Goal: Information Seeking & Learning: Learn about a topic

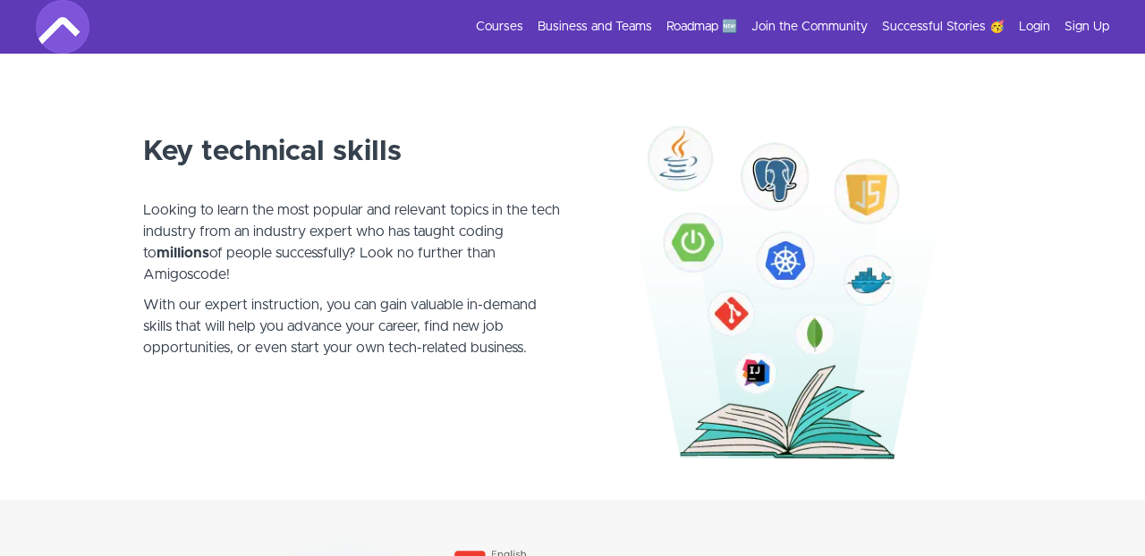
scroll to position [950, 0]
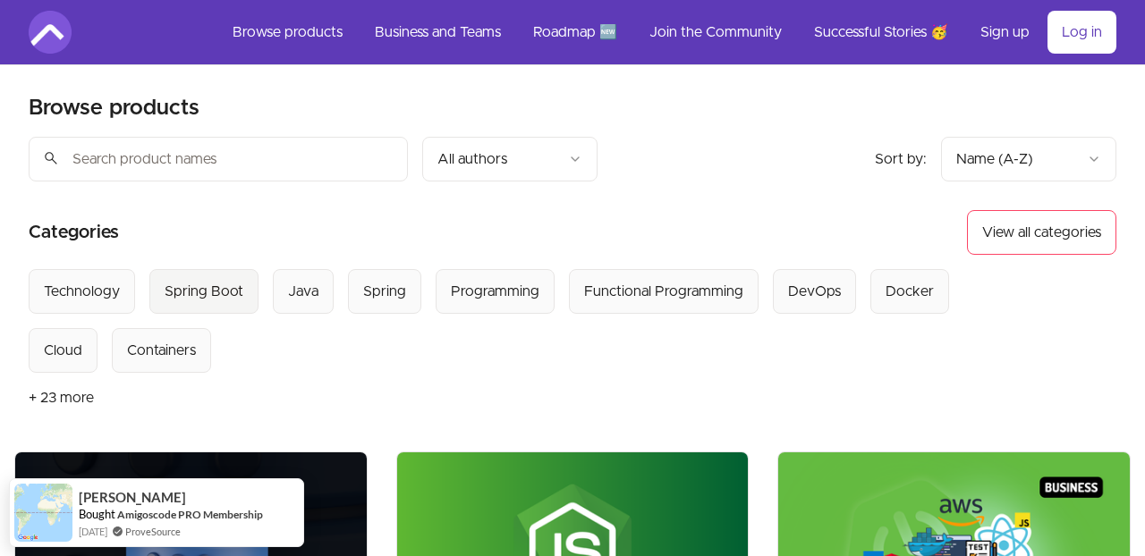
click at [221, 290] on div "Spring Boot" at bounding box center [204, 291] width 79 height 21
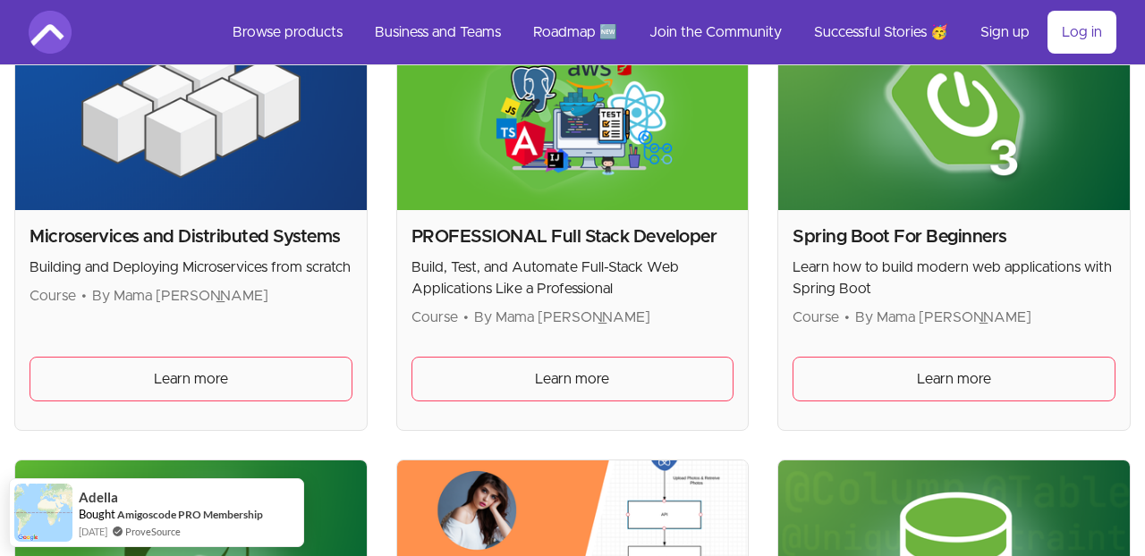
scroll to position [439, 0]
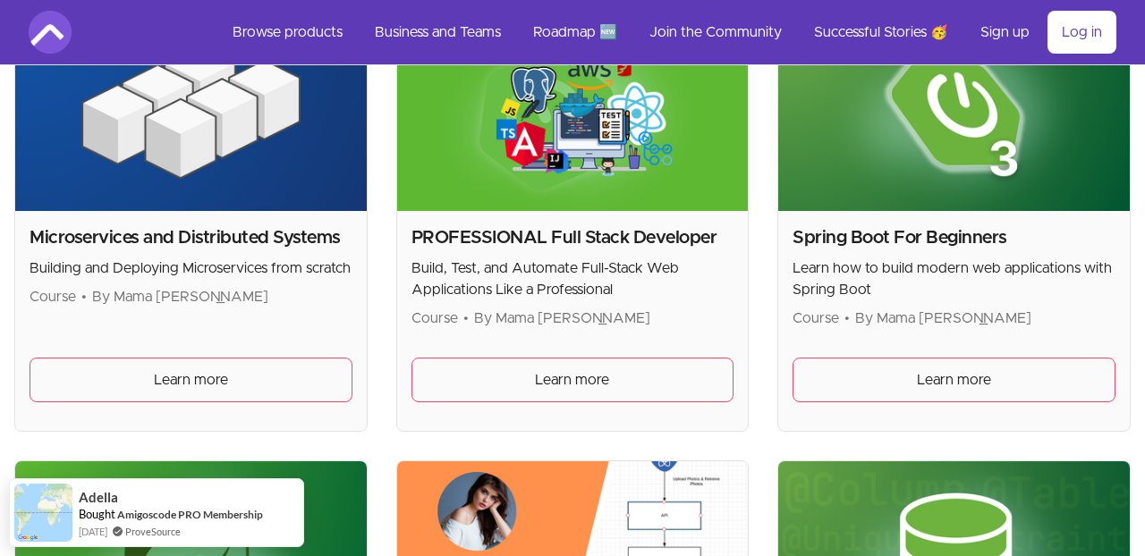
click at [883, 201] on img at bounding box center [954, 112] width 352 height 198
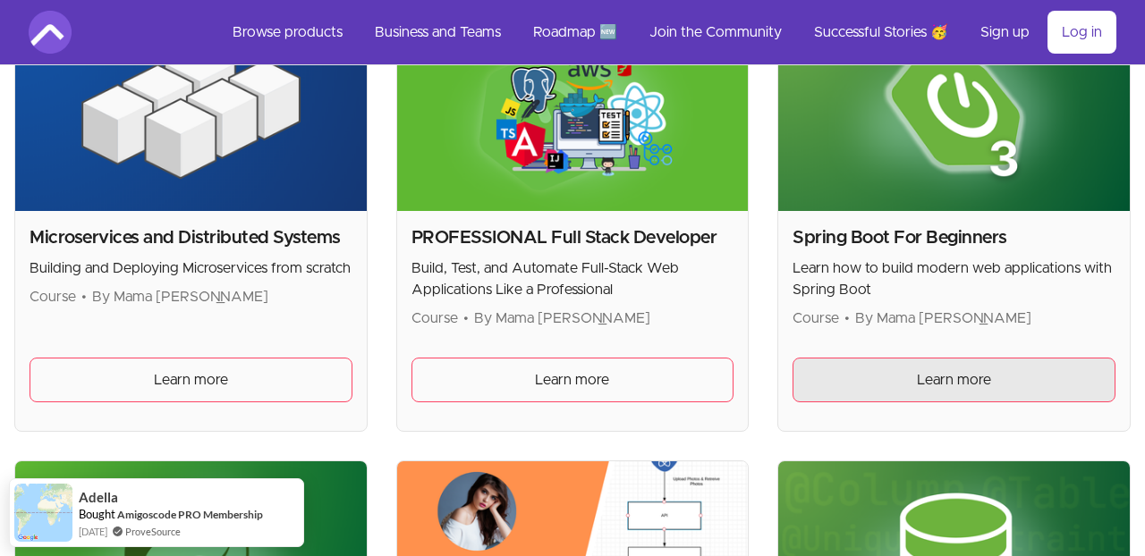
click at [875, 376] on link "Learn more" at bounding box center [954, 380] width 323 height 45
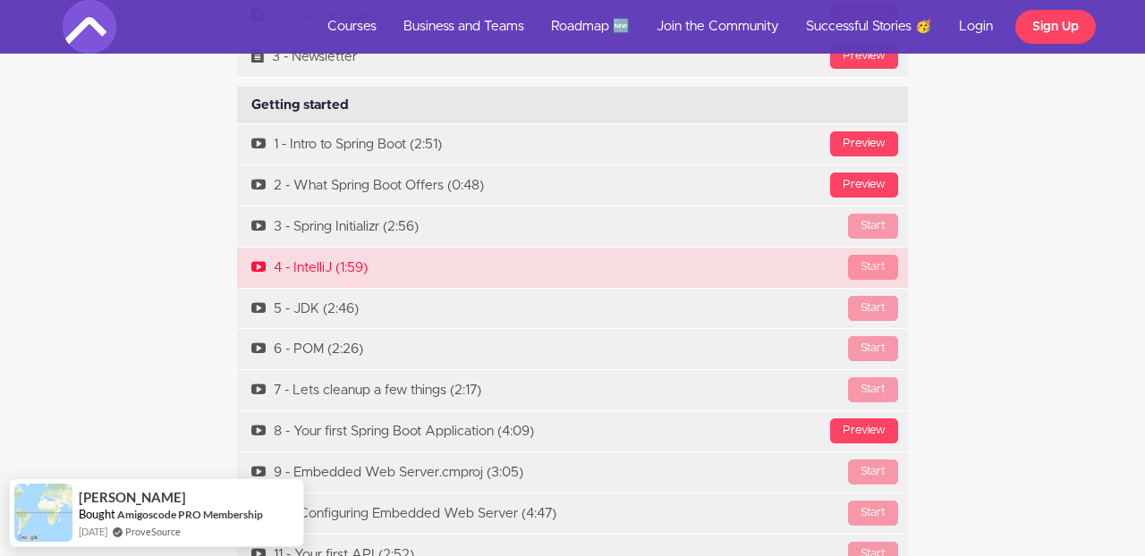
scroll to position [5570, 0]
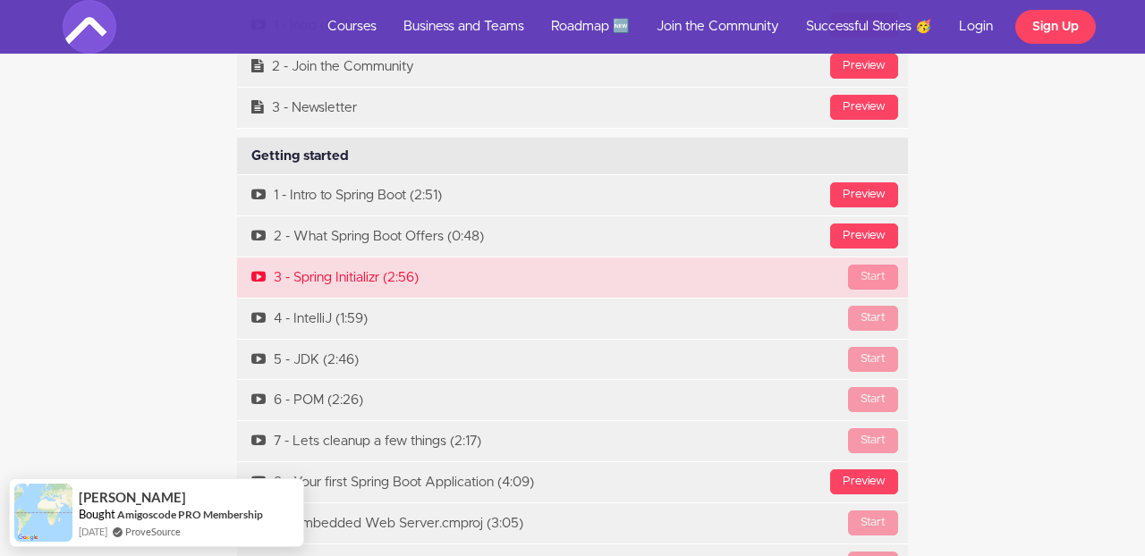
click at [255, 270] on icon at bounding box center [258, 277] width 14 height 14
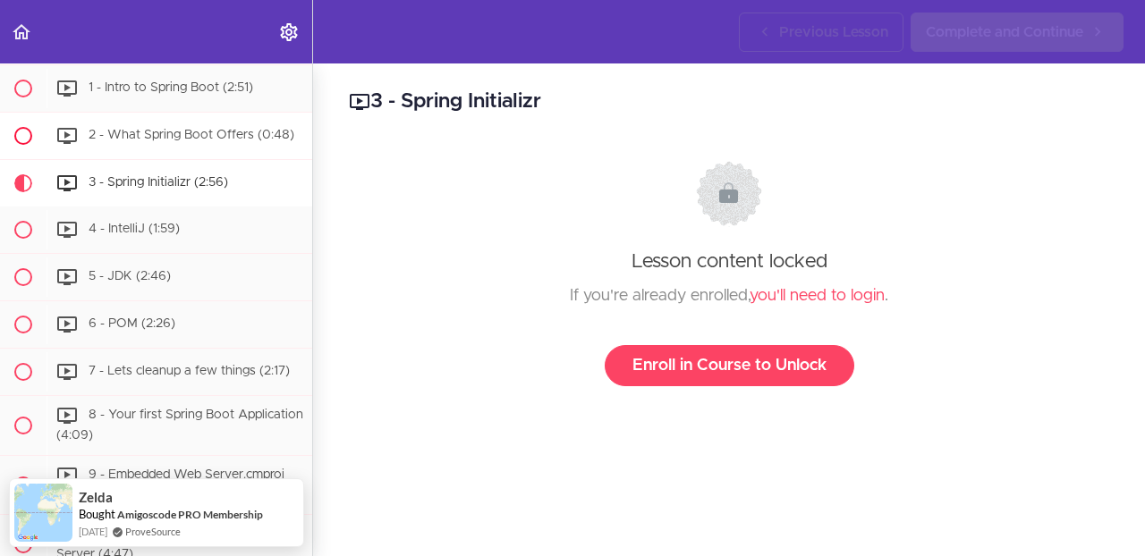
scroll to position [292, 0]
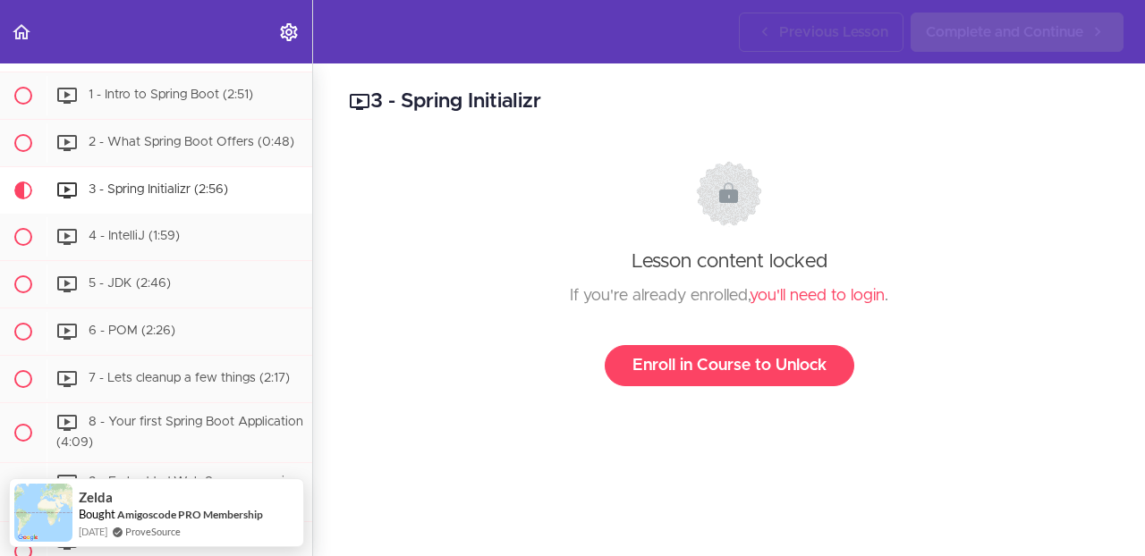
click at [92, 187] on span "3 - Spring Initializr (2:56)" at bounding box center [159, 189] width 140 height 13
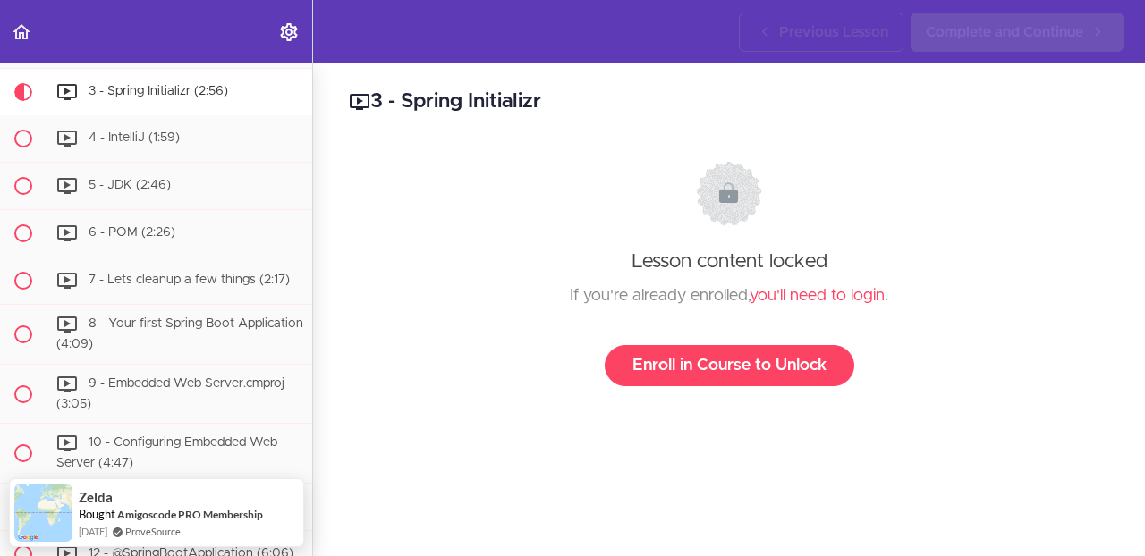
scroll to position [391, 0]
click at [92, 187] on span "5 - JDK (2:46)" at bounding box center [130, 184] width 82 height 13
click at [92, 187] on div "5 - JDK (2:46)" at bounding box center [180, 185] width 266 height 39
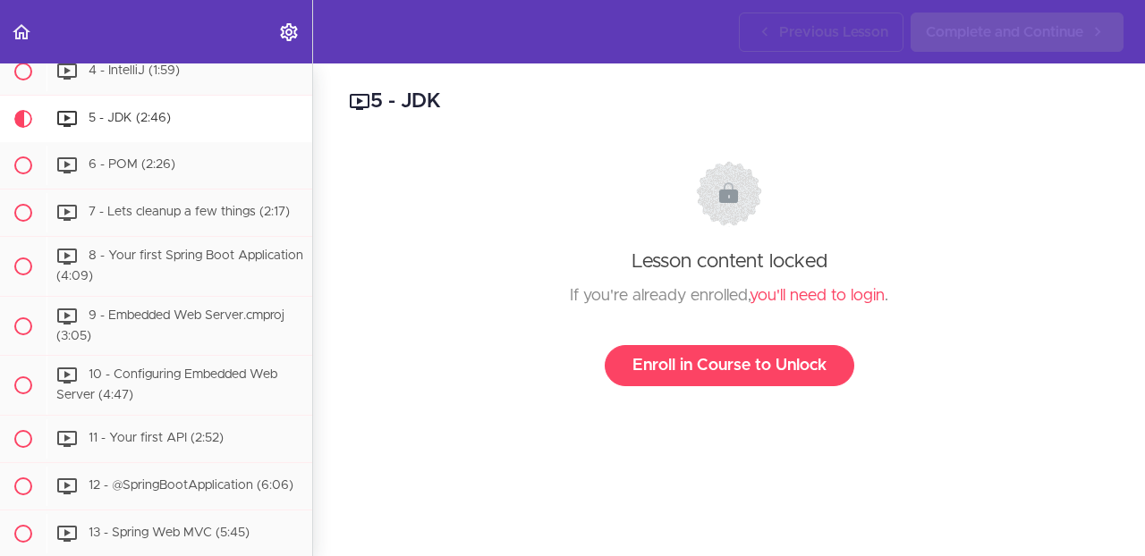
scroll to position [486, 0]
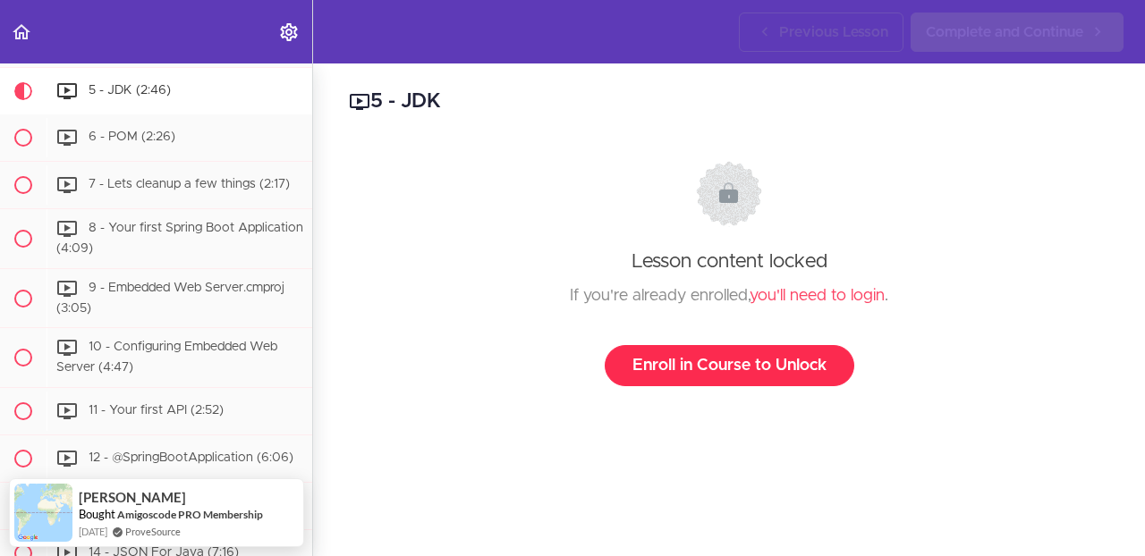
click at [668, 370] on link "Enroll in Course to Unlock" at bounding box center [730, 365] width 250 height 41
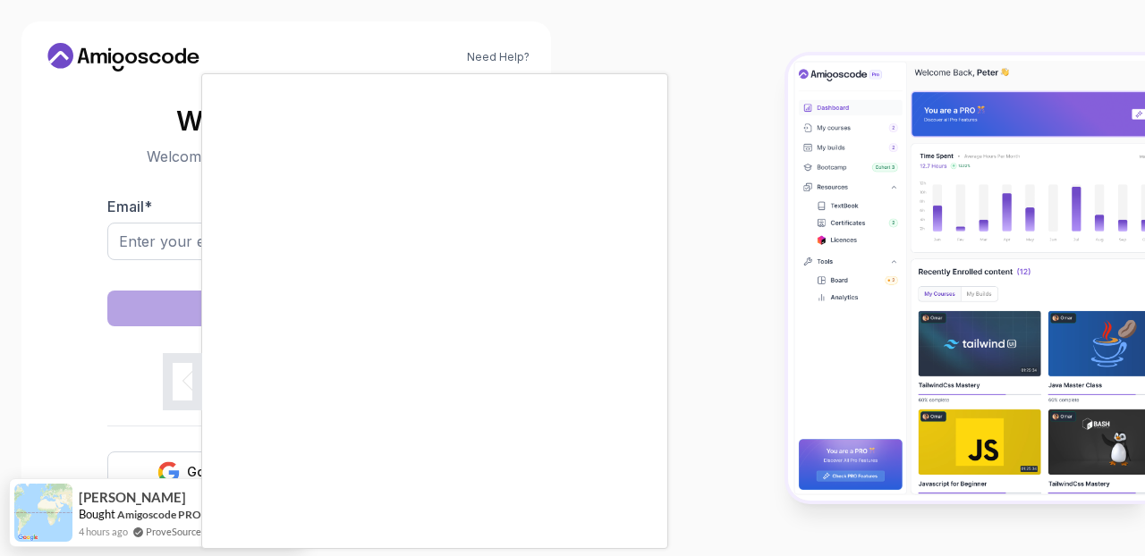
click at [792, 143] on body "Need Help? Welcome Back 👋 Welcome back! Please enter your details. Email * Sign…" at bounding box center [572, 278] width 1145 height 556
click at [726, 217] on div at bounding box center [572, 278] width 1145 height 556
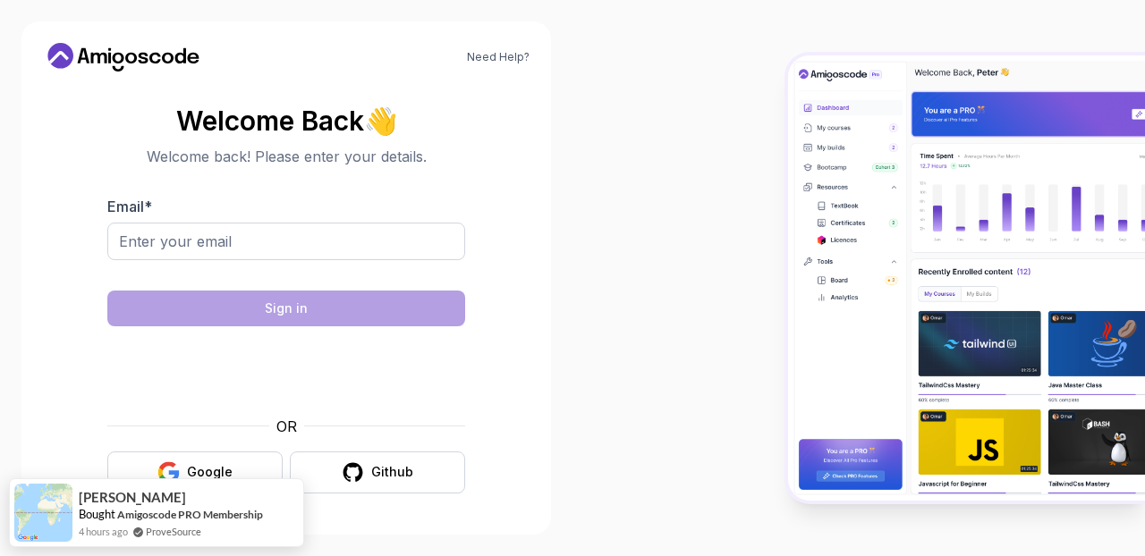
click at [825, 149] on img at bounding box center [966, 278] width 357 height 446
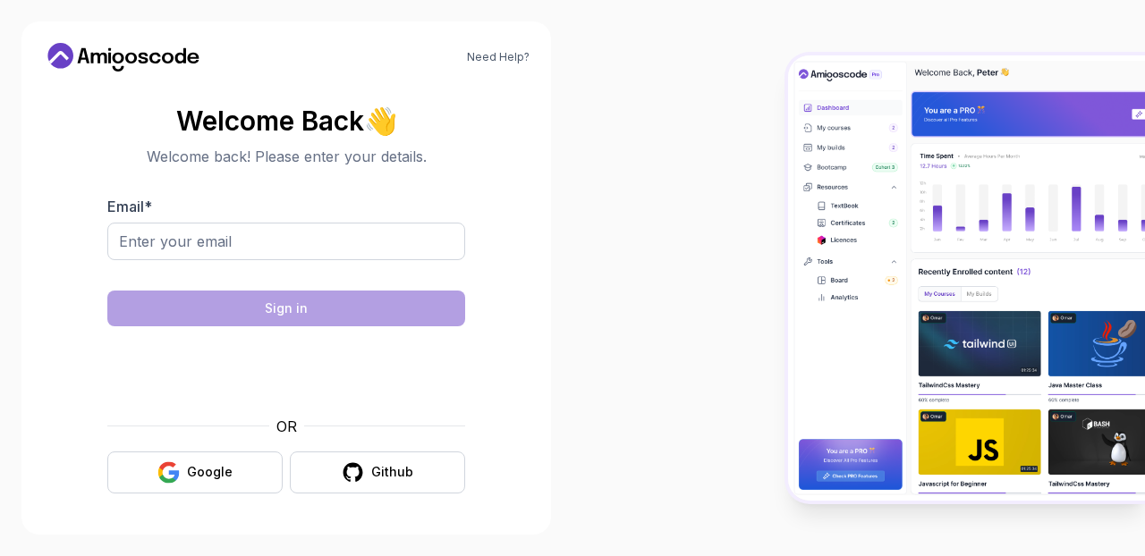
click at [825, 139] on img at bounding box center [966, 278] width 357 height 446
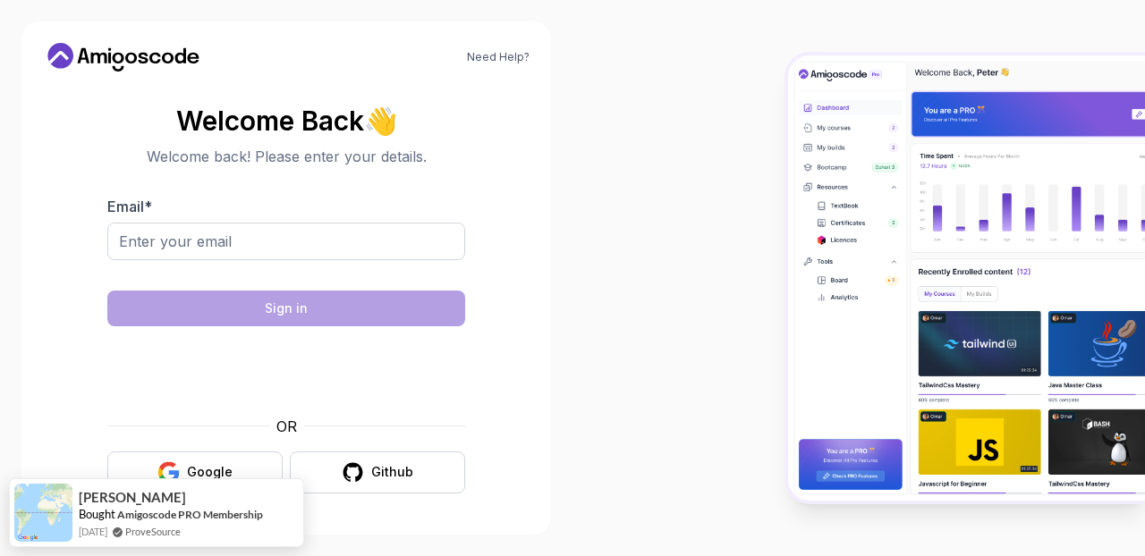
click at [427, 272] on div at bounding box center [286, 272] width 358 height 16
click at [200, 473] on div "Google" at bounding box center [210, 472] width 46 height 18
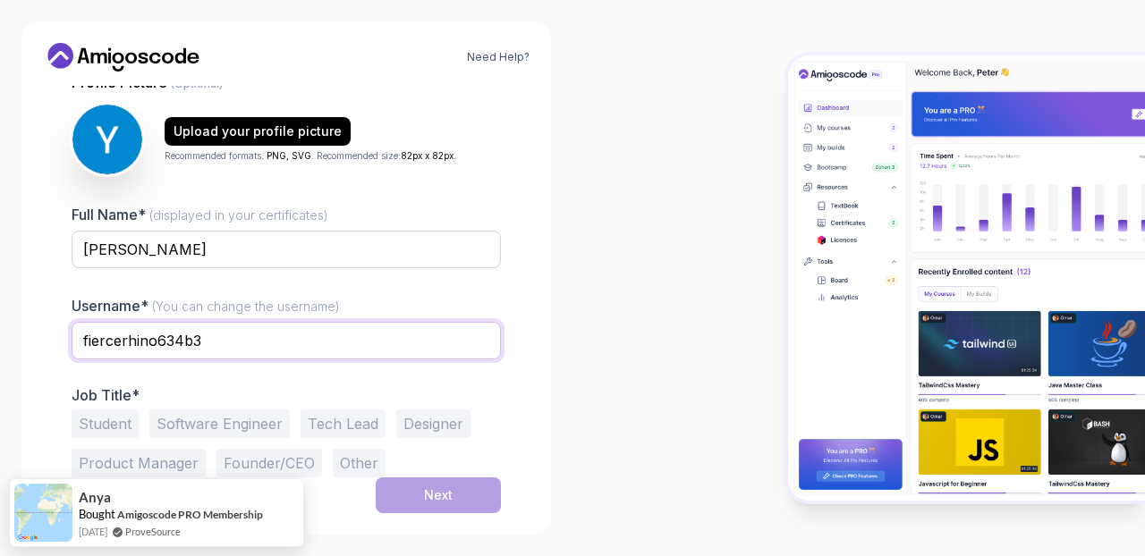
click at [404, 344] on input "fiercerhino634b3" at bounding box center [286, 341] width 429 height 38
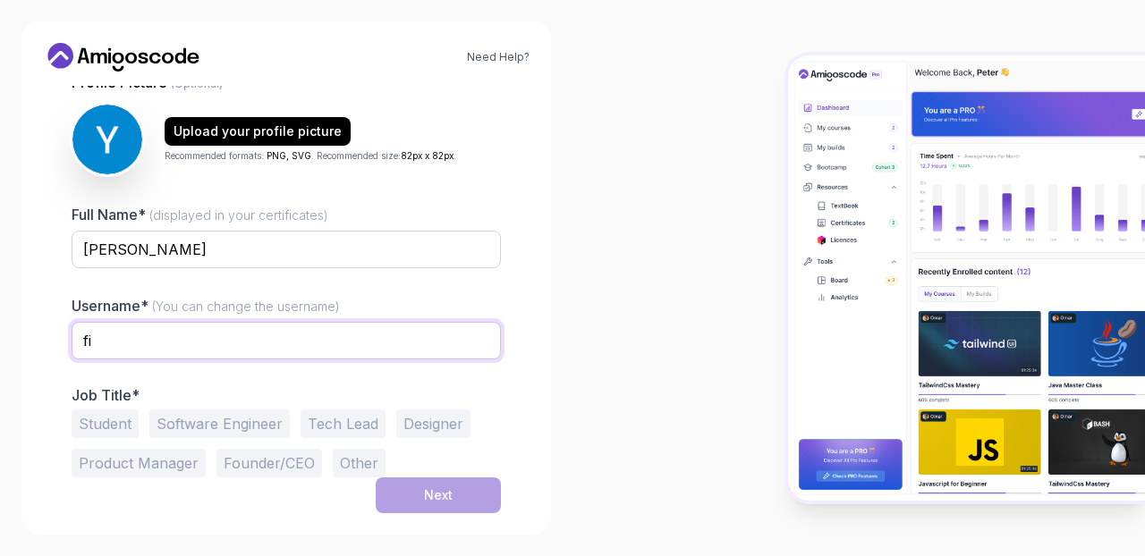
type input "f"
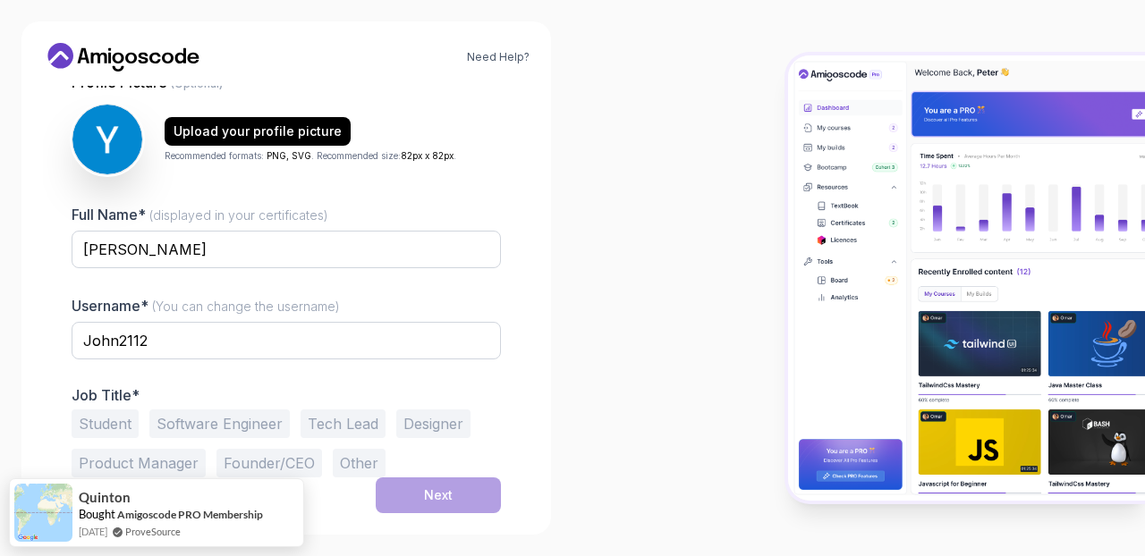
click at [111, 422] on button "Student" at bounding box center [105, 424] width 67 height 29
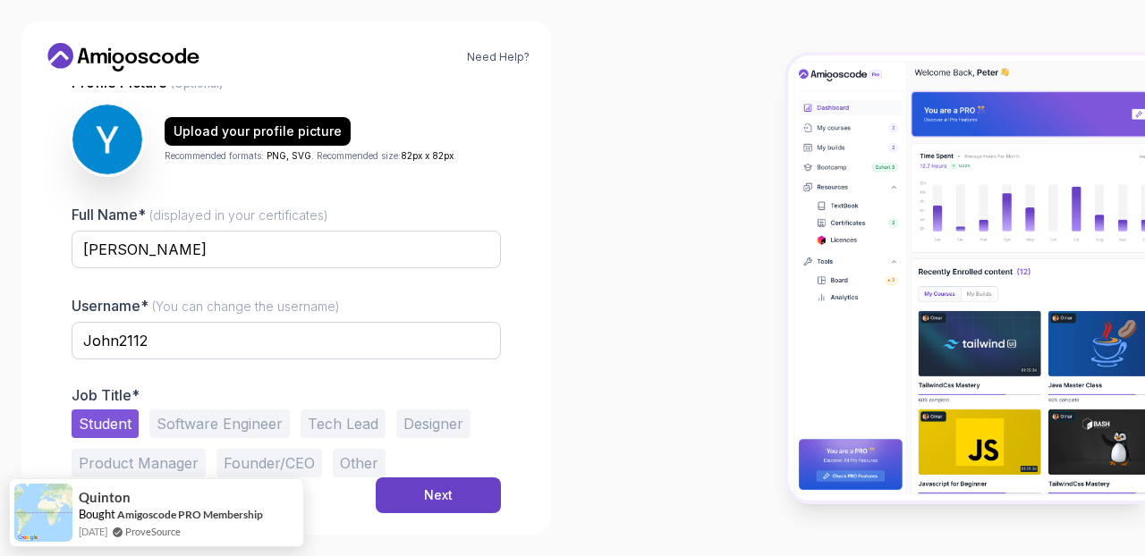
scroll to position [190, 0]
click at [401, 500] on button "Next" at bounding box center [438, 496] width 125 height 36
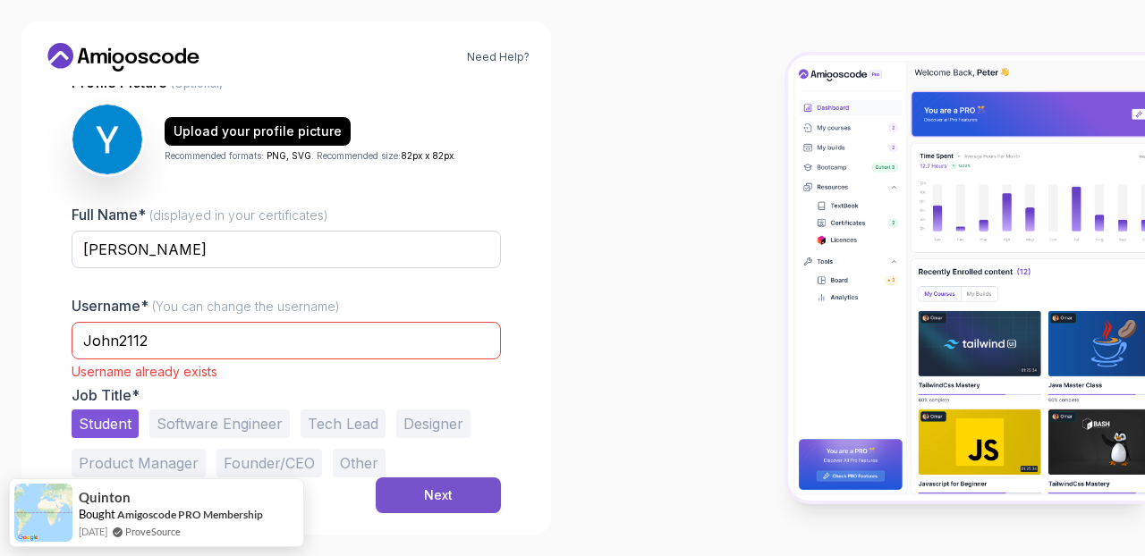
click at [401, 500] on button "Next" at bounding box center [438, 496] width 125 height 36
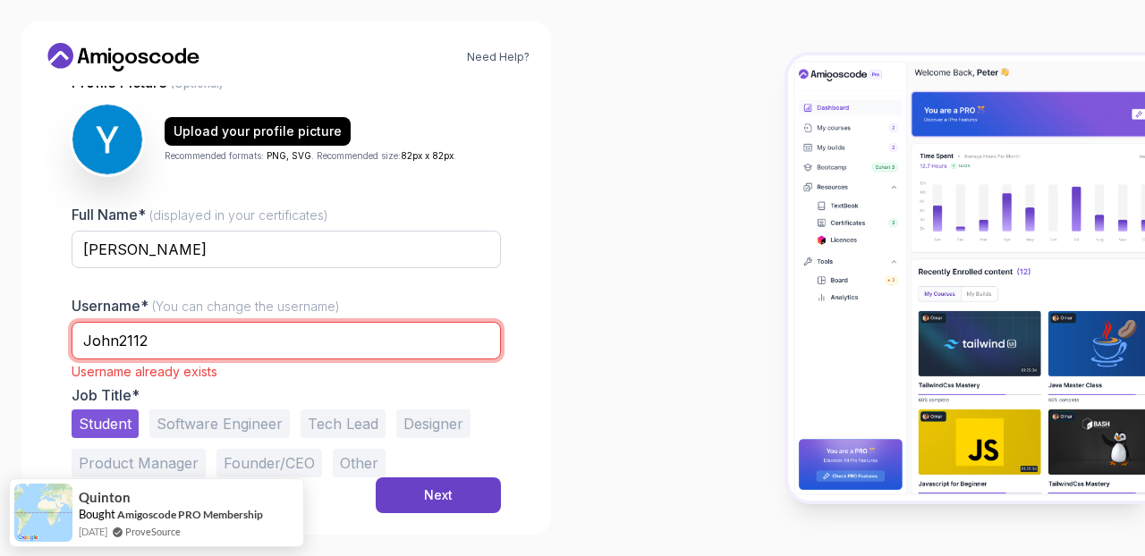
click at [361, 337] on input "John2112" at bounding box center [286, 341] width 429 height 38
type input "John1111"
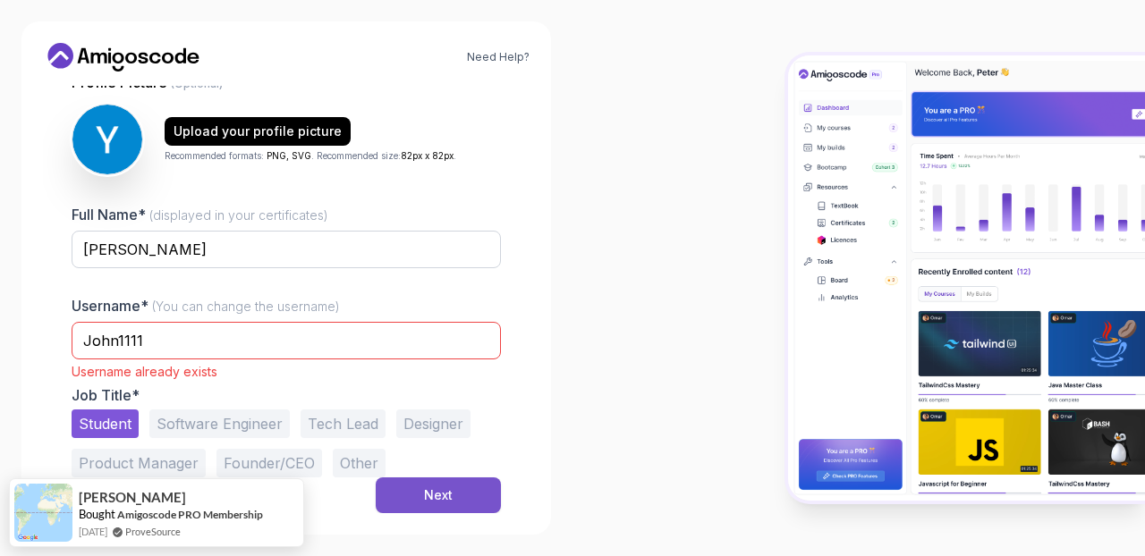
click at [448, 498] on div "Next" at bounding box center [438, 496] width 29 height 18
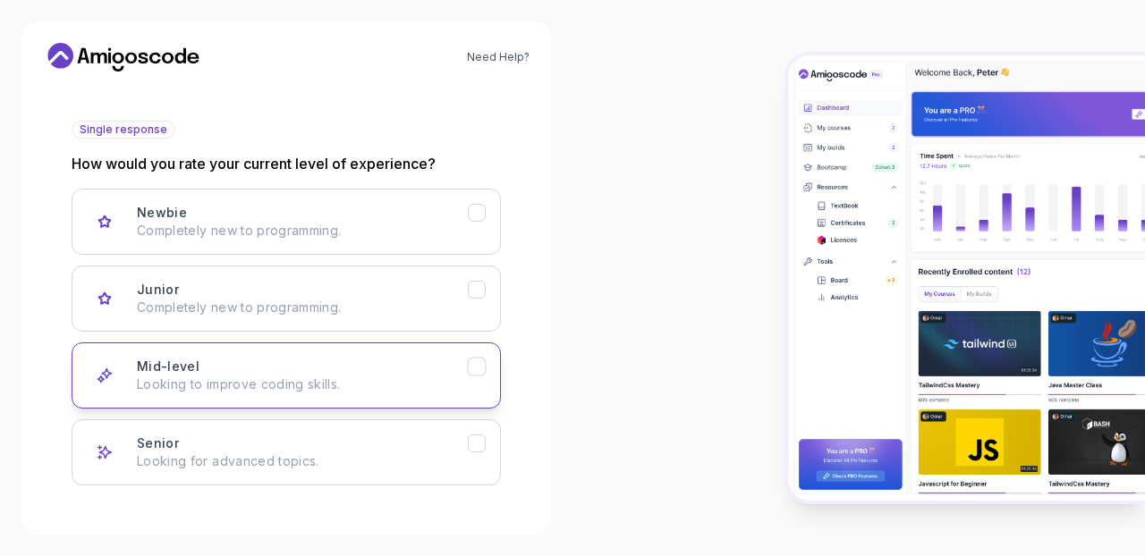
scroll to position [162, 0]
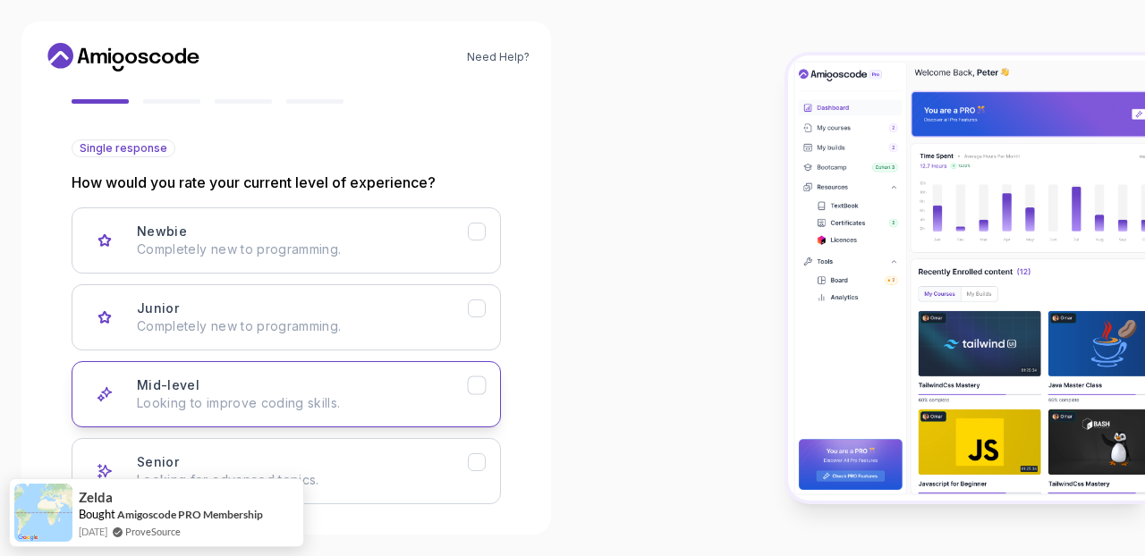
click at [477, 378] on div "Mid-level" at bounding box center [477, 386] width 19 height 19
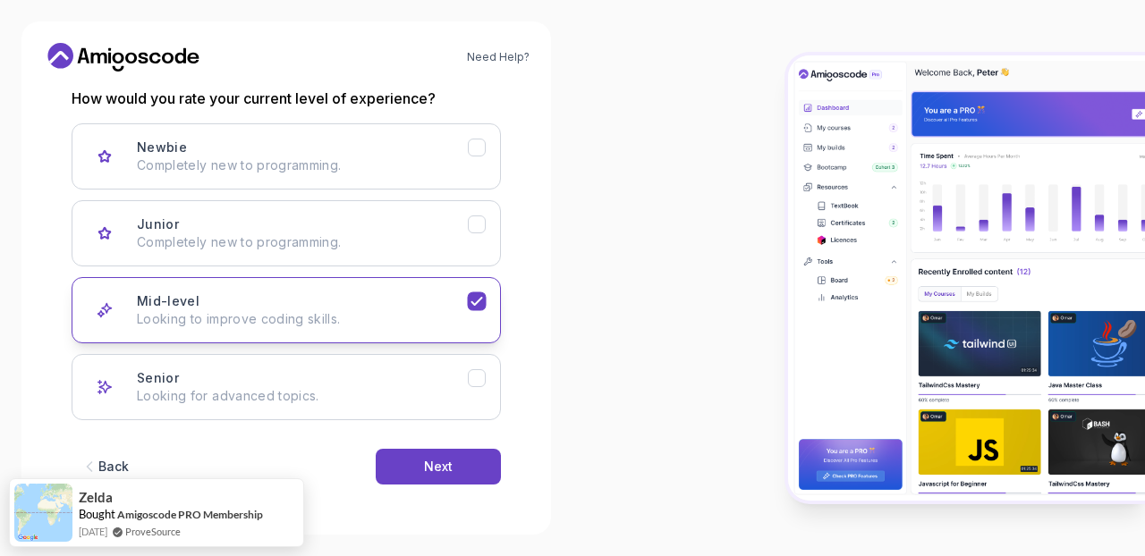
scroll to position [246, 0]
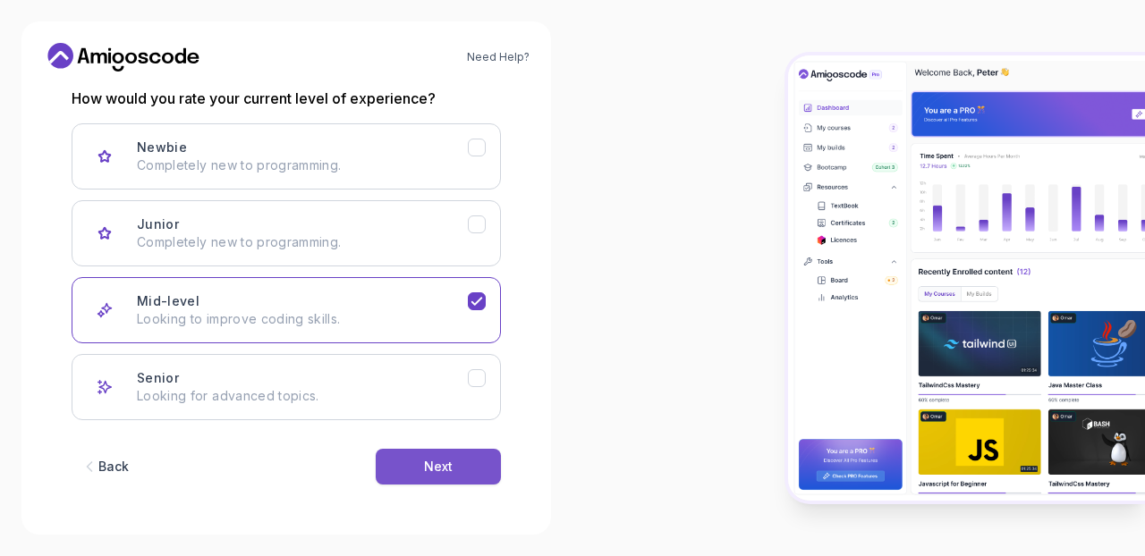
click at [457, 471] on button "Next" at bounding box center [438, 467] width 125 height 36
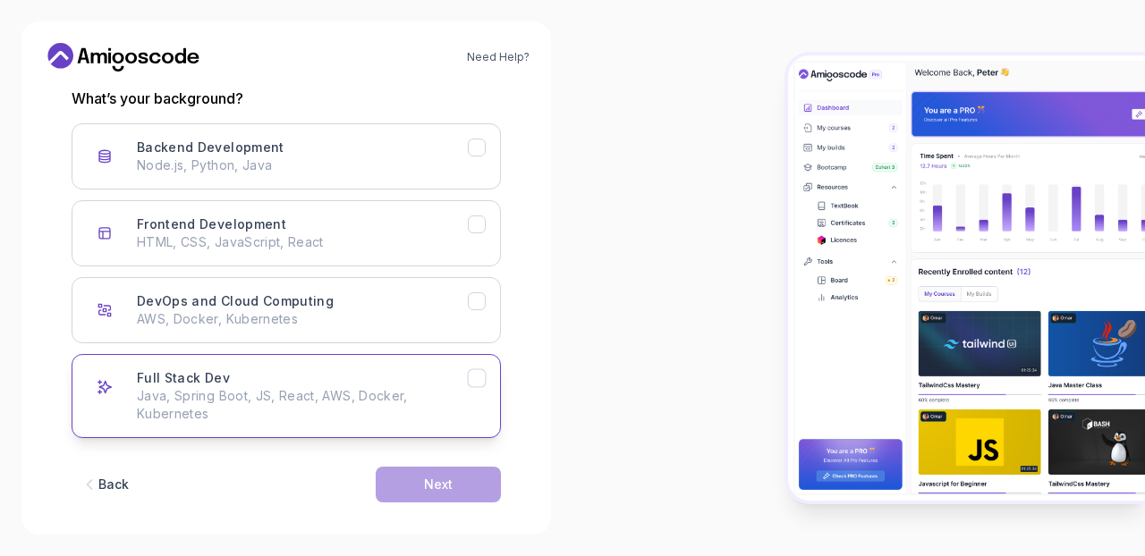
click at [458, 382] on div "Full Stack Dev Java, Spring Boot, JS, React, AWS, Docker, Kubernetes" at bounding box center [302, 396] width 331 height 54
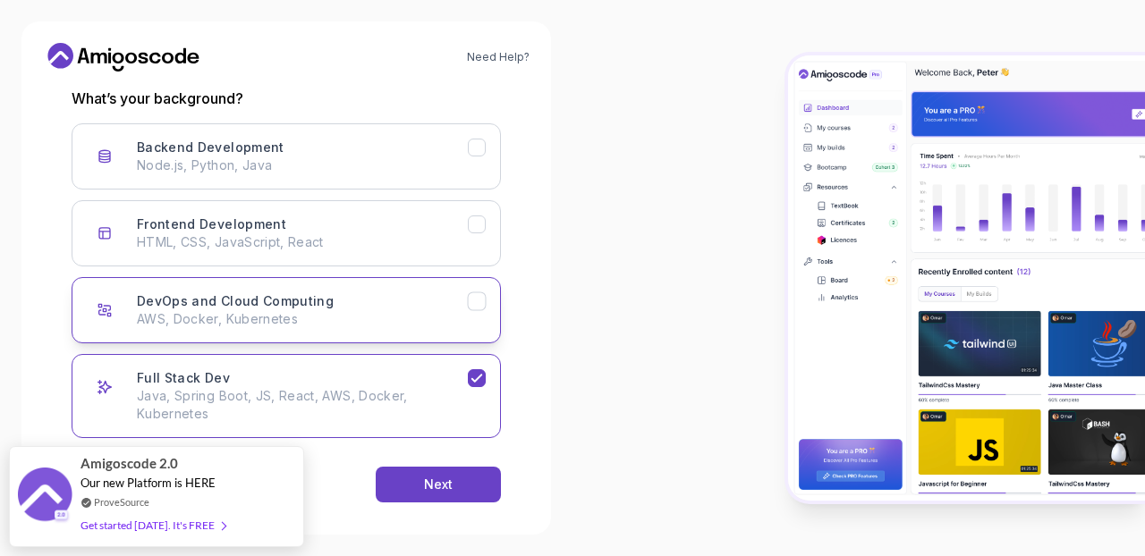
click at [480, 308] on div "DevOps and Cloud Computing" at bounding box center [477, 302] width 19 height 19
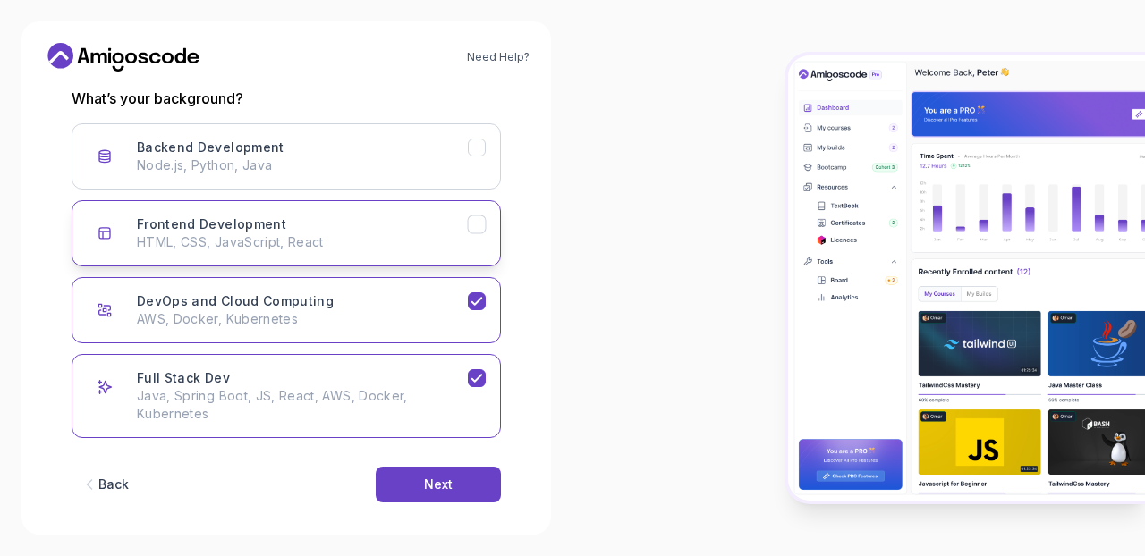
click at [470, 225] on div "Frontend Development" at bounding box center [477, 225] width 19 height 19
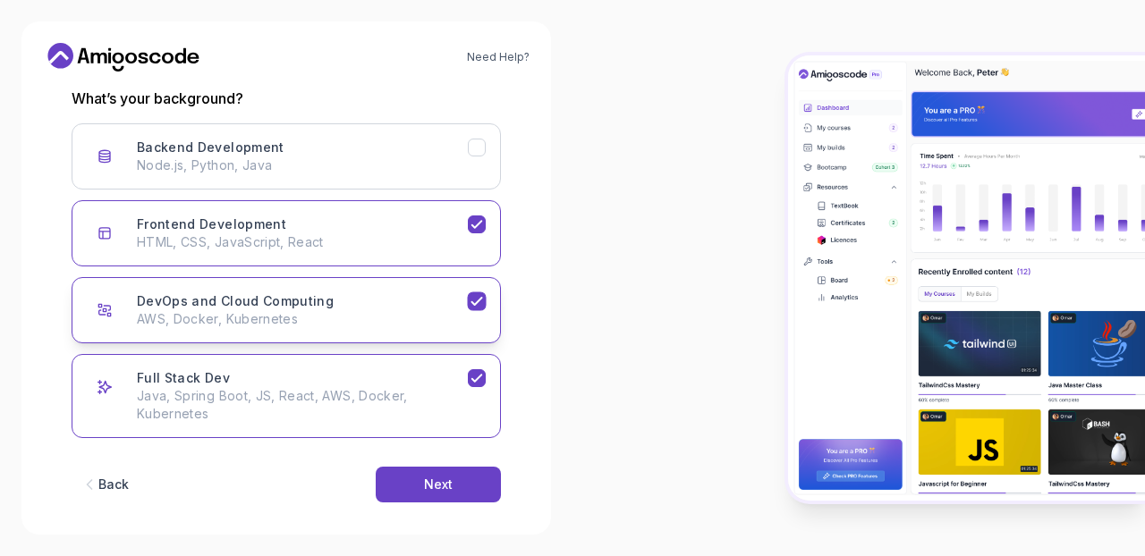
click at [488, 310] on button "DevOps and Cloud Computing AWS, Docker, Kubernetes" at bounding box center [286, 310] width 429 height 66
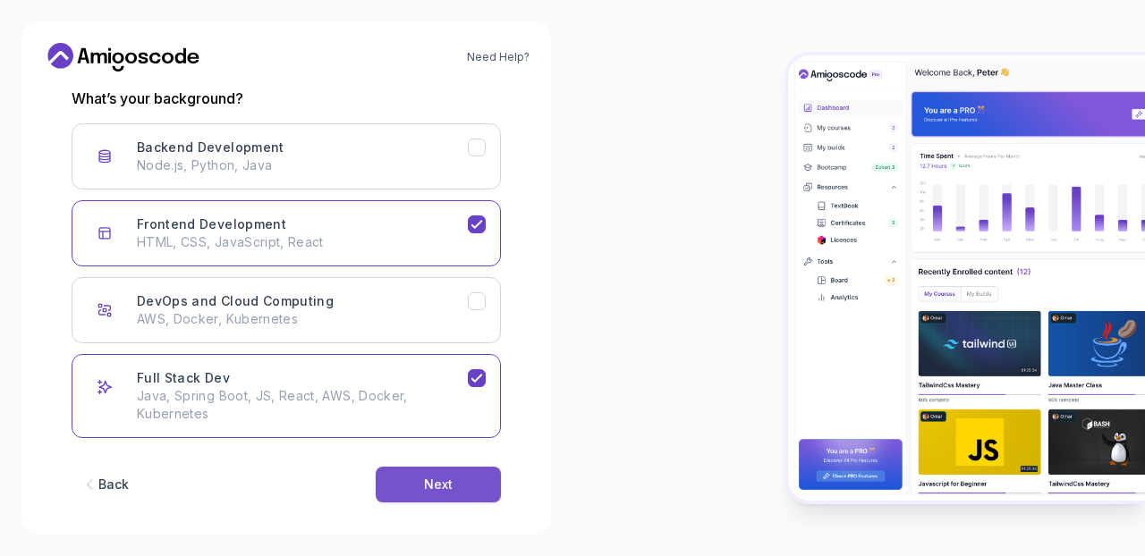
click at [442, 488] on div "Next" at bounding box center [438, 485] width 29 height 18
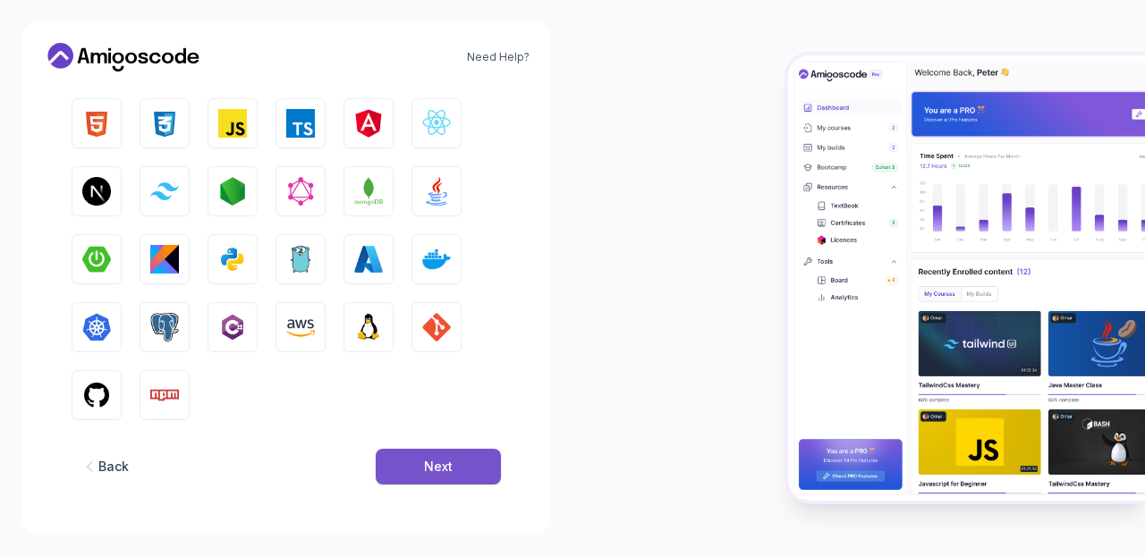
scroll to position [293, 0]
click at [440, 136] on img "button" at bounding box center [436, 123] width 29 height 29
click at [426, 187] on img "button" at bounding box center [436, 191] width 29 height 29
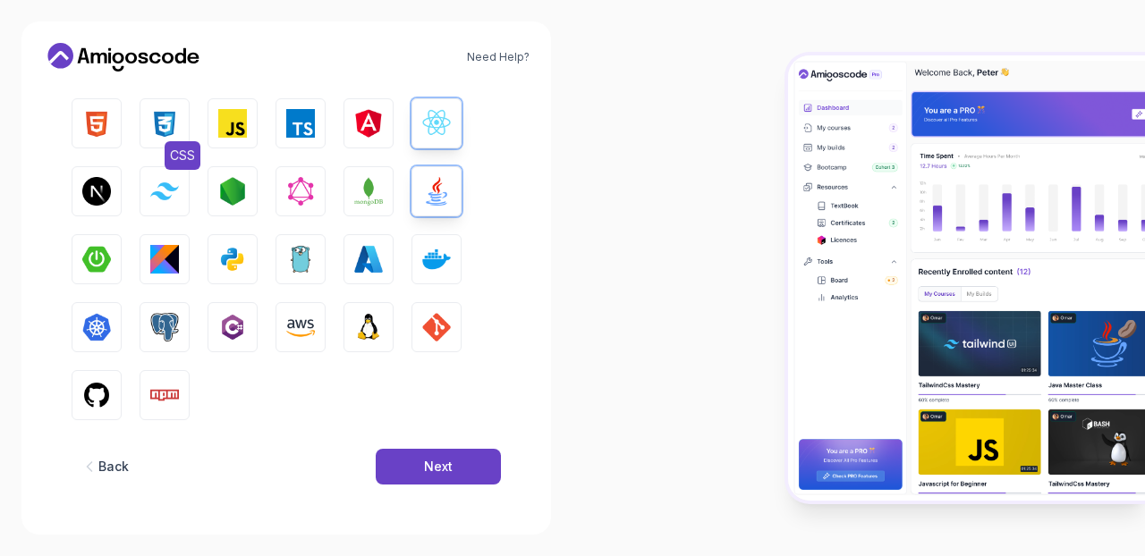
click at [171, 111] on img "button" at bounding box center [164, 123] width 29 height 29
click at [102, 102] on button "HTML" at bounding box center [97, 123] width 50 height 50
click at [437, 331] on img "button" at bounding box center [436, 327] width 29 height 29
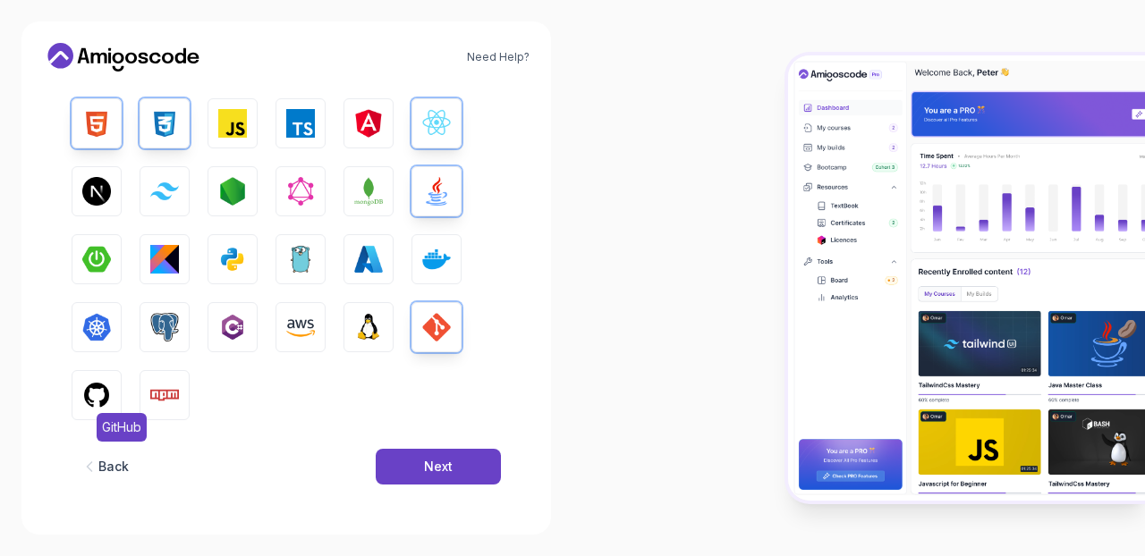
click at [104, 389] on img "button" at bounding box center [96, 395] width 29 height 29
click at [240, 261] on img "button" at bounding box center [232, 259] width 29 height 29
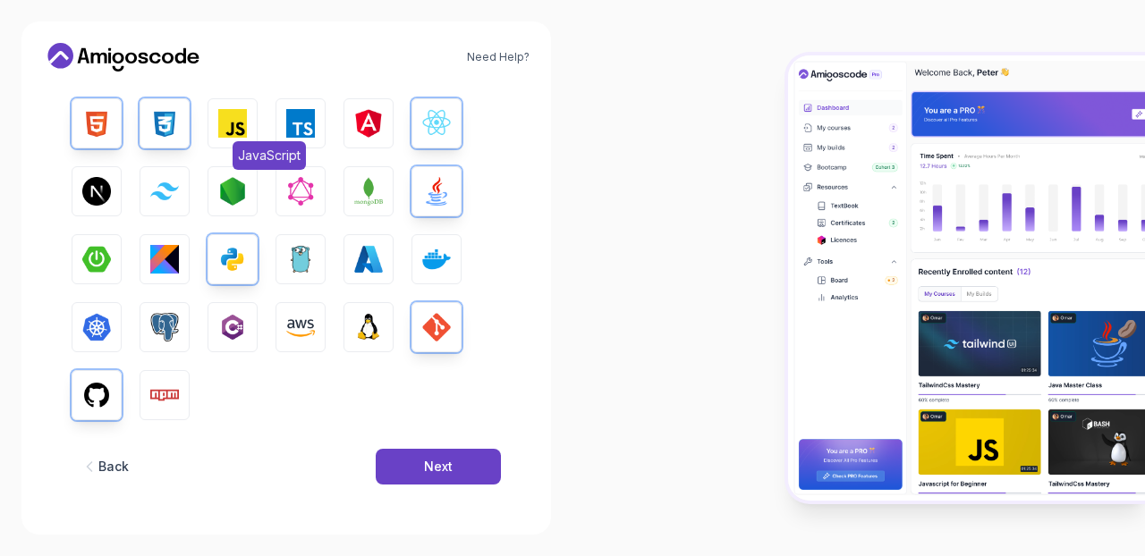
click at [210, 132] on button "JavaScript" at bounding box center [233, 123] width 50 height 50
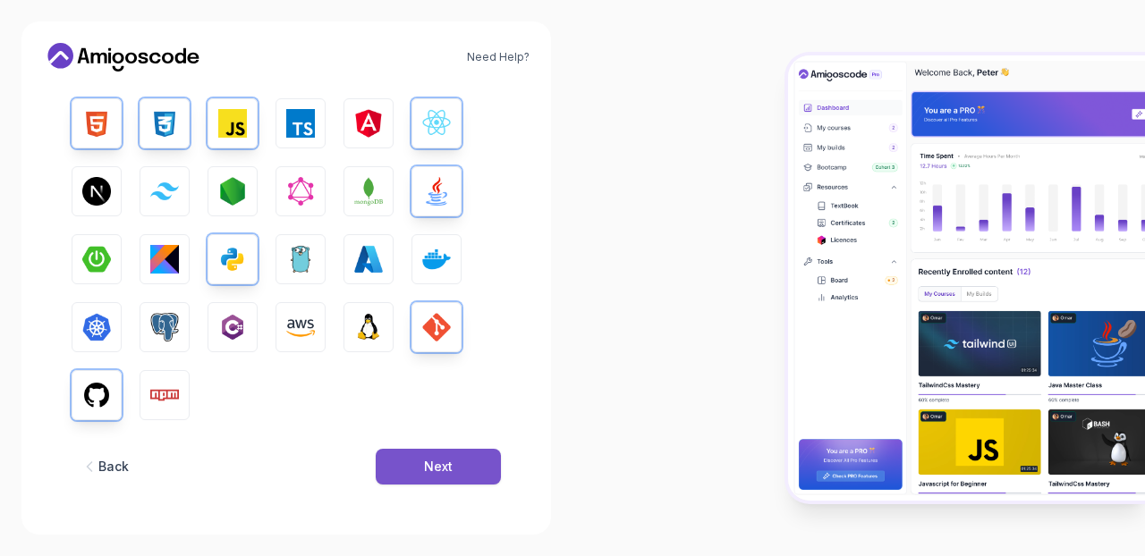
click at [439, 463] on div "Next" at bounding box center [438, 467] width 29 height 18
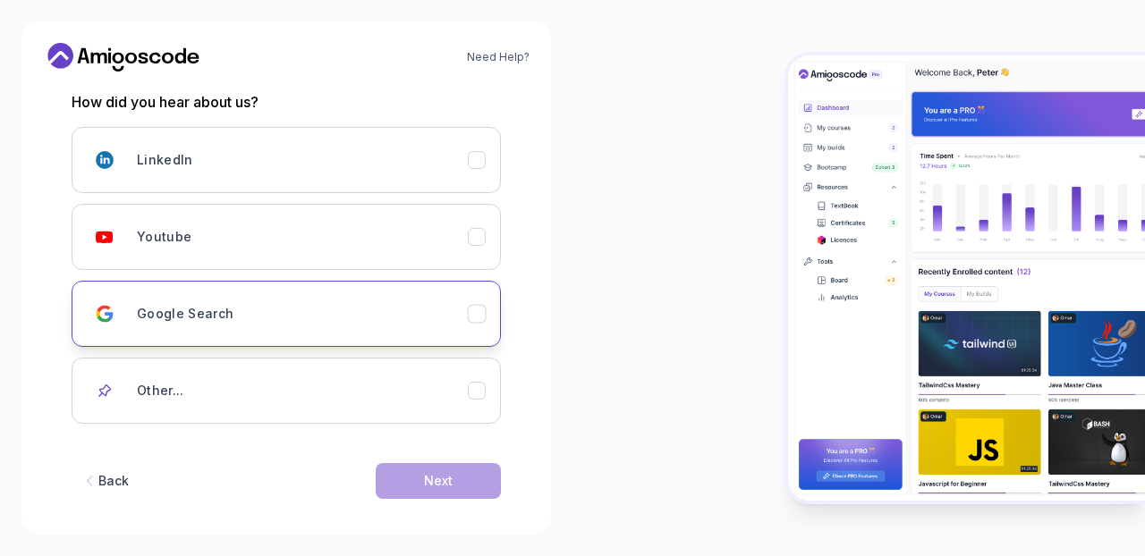
scroll to position [243, 0]
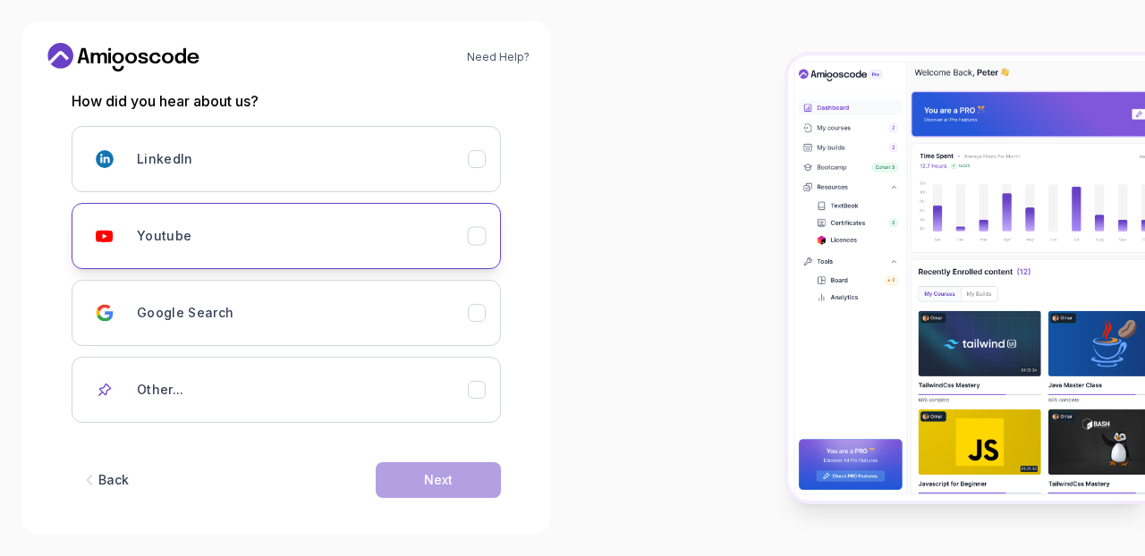
click at [481, 243] on div "Youtube" at bounding box center [477, 236] width 19 height 19
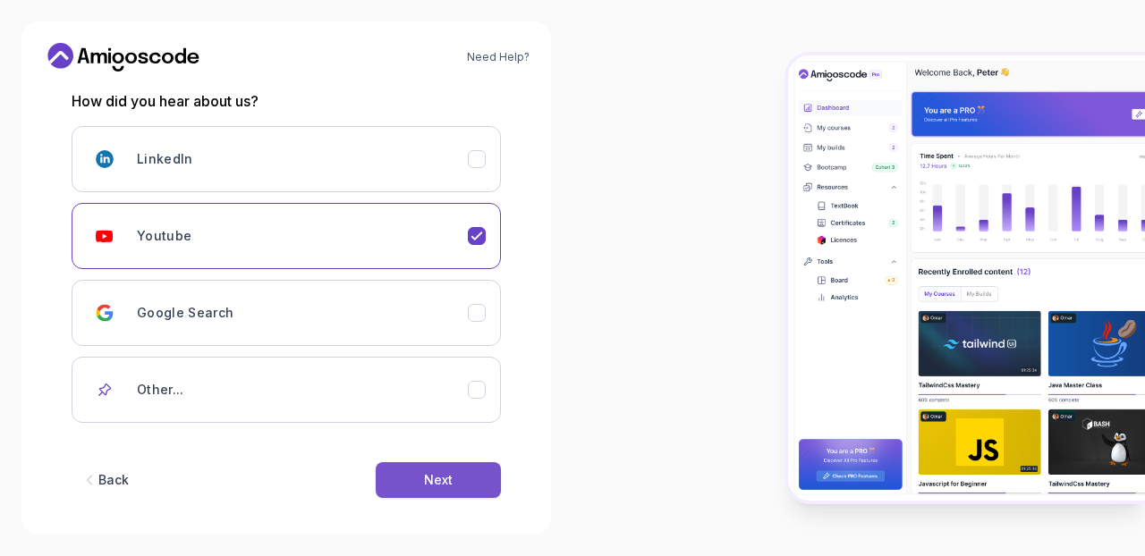
click at [440, 472] on div "Next" at bounding box center [438, 480] width 29 height 18
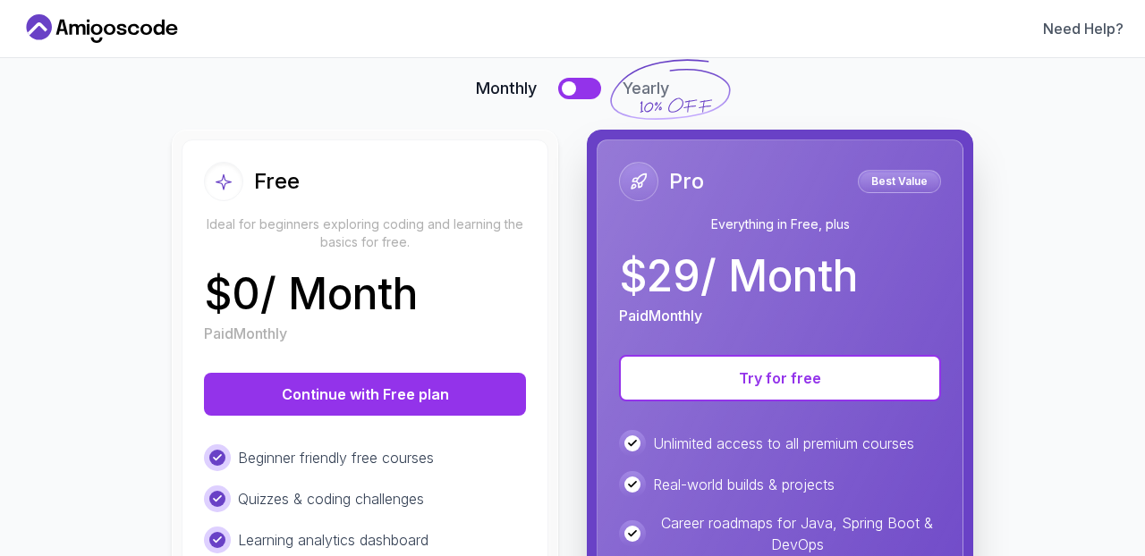
scroll to position [131, 0]
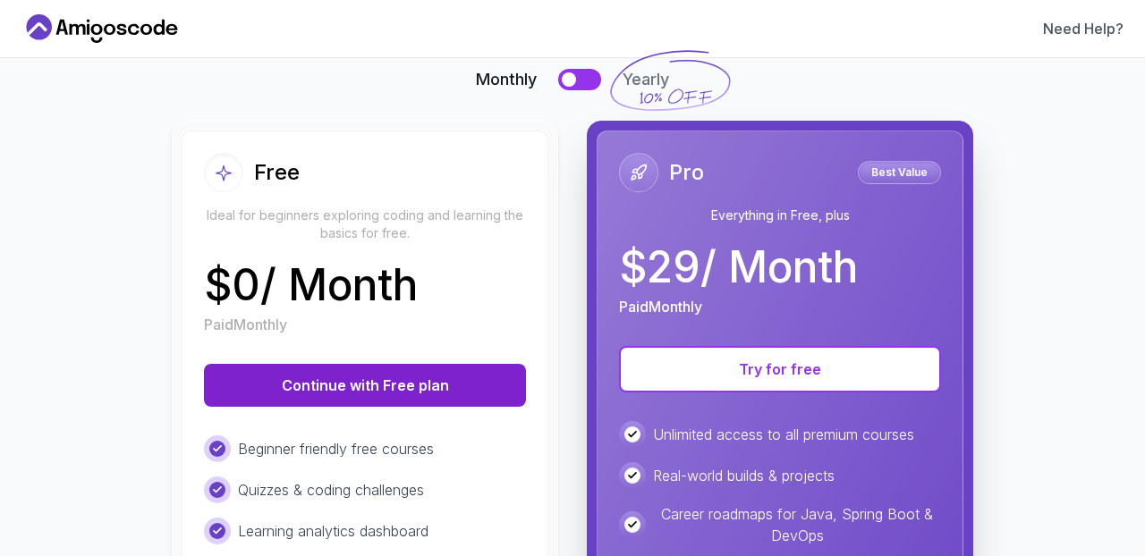
click at [447, 392] on button "Continue with Free plan" at bounding box center [365, 385] width 322 height 43
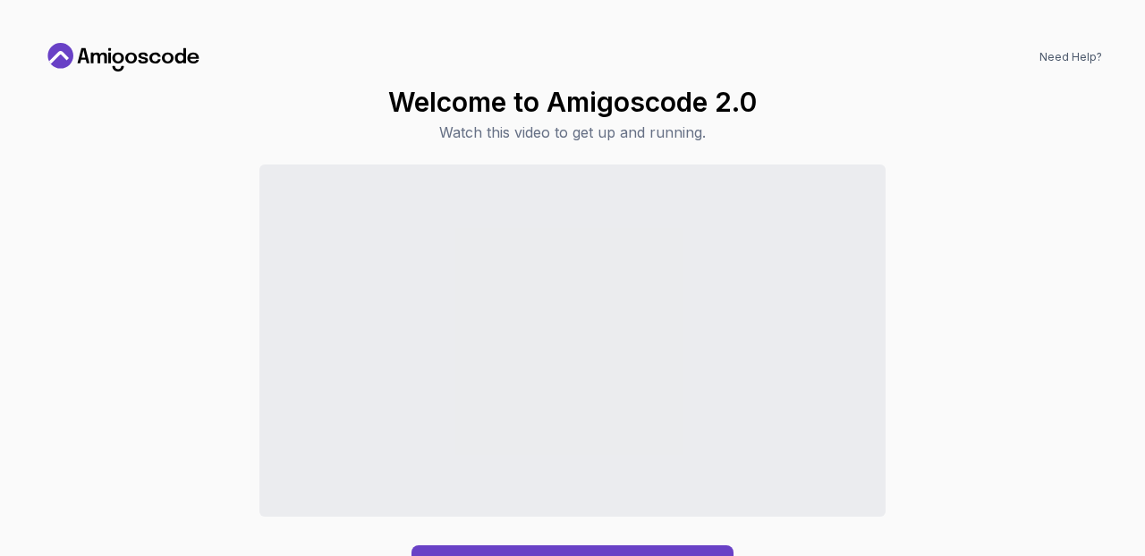
scroll to position [0, 0]
click at [996, 334] on div "Continue to Dashboard" at bounding box center [572, 377] width 1059 height 424
click at [690, 540] on div "Continue to Dashboard" at bounding box center [572, 377] width 1059 height 424
click at [694, 551] on button "Continue to Dashboard" at bounding box center [573, 567] width 322 height 43
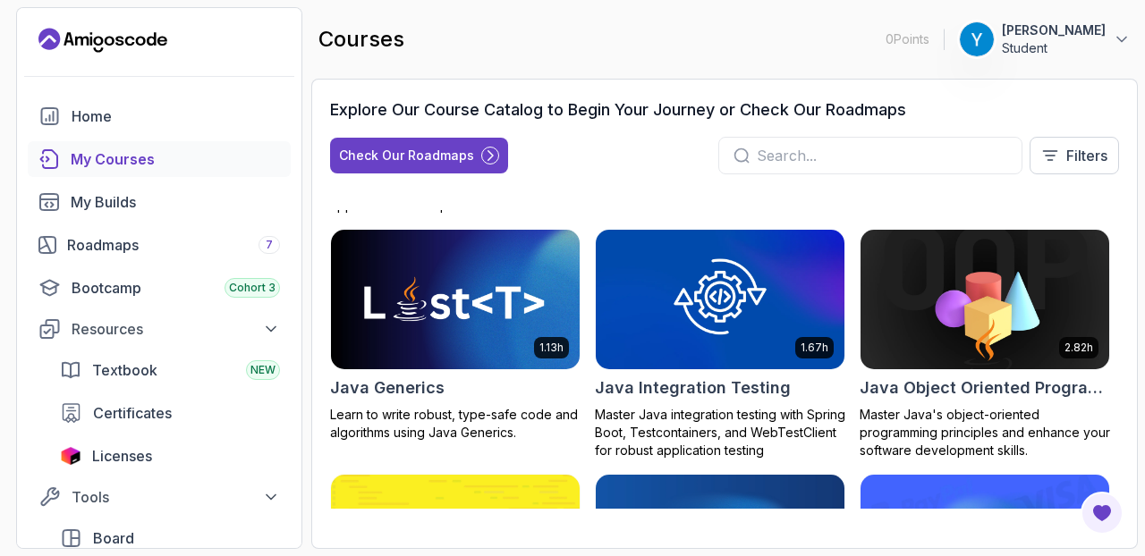
scroll to position [1496, 0]
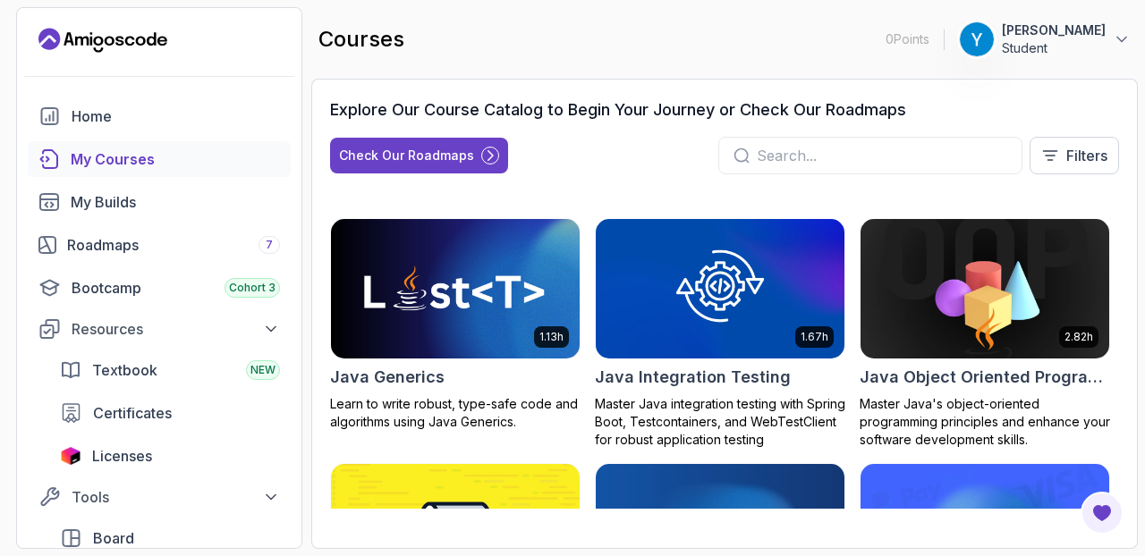
click at [886, 157] on input "text" at bounding box center [882, 155] width 251 height 21
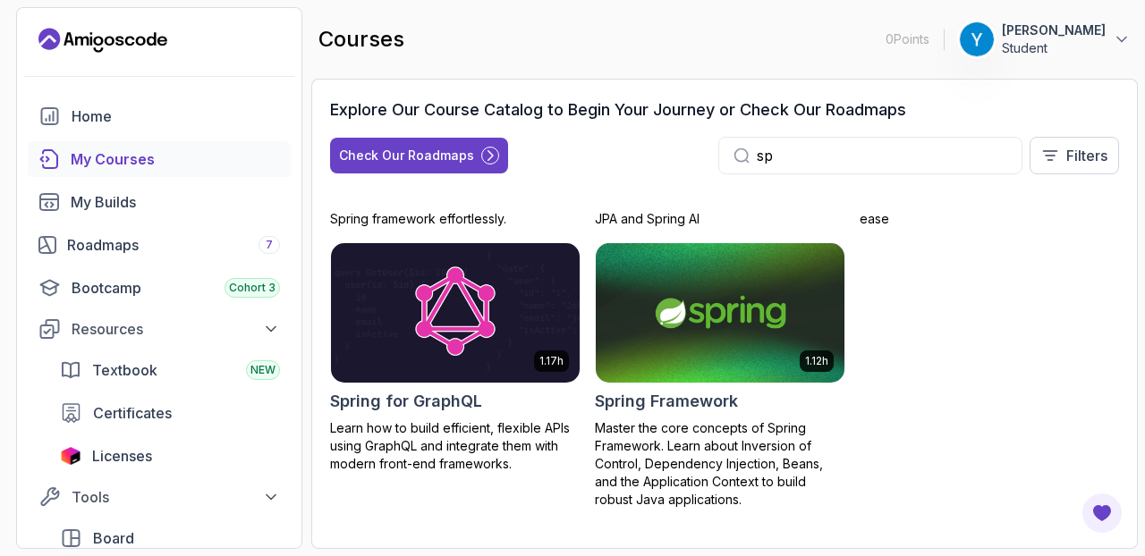
scroll to position [475, 0]
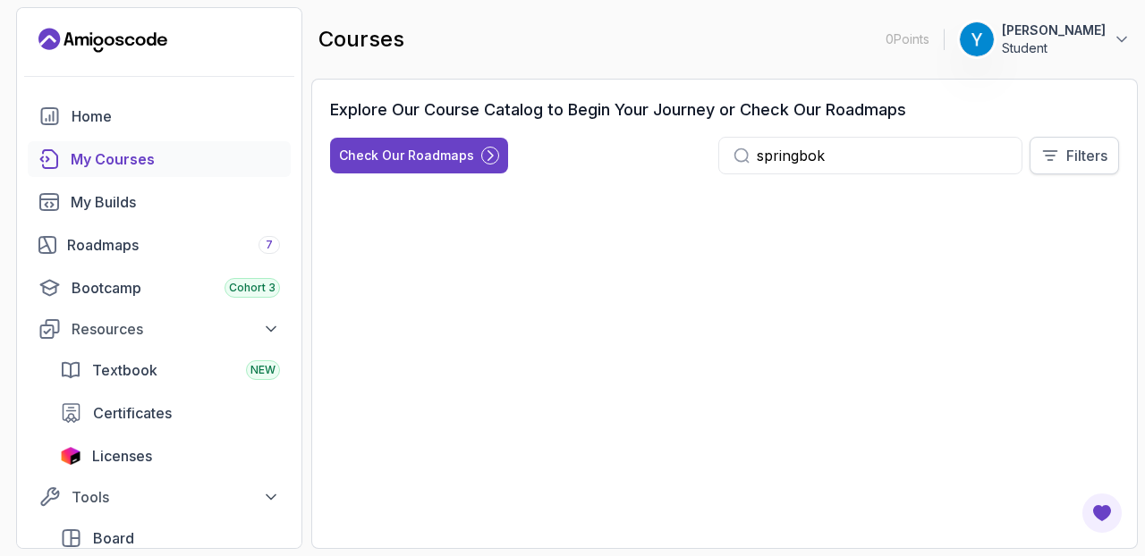
drag, startPoint x: 886, startPoint y: 157, endPoint x: 1036, endPoint y: 157, distance: 150.3
click at [1036, 157] on button "Filters" at bounding box center [1074, 156] width 89 height 38
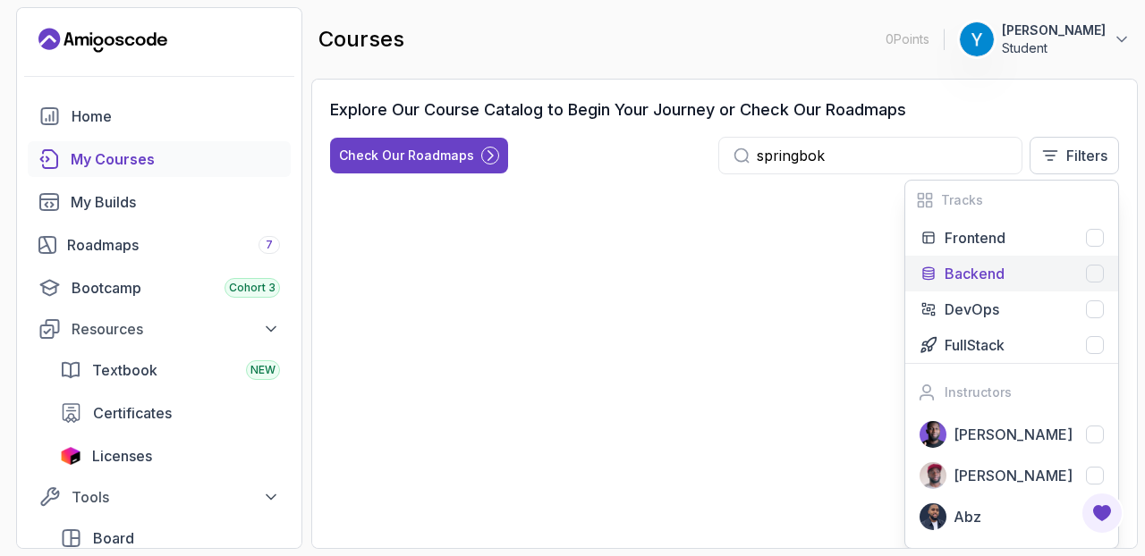
click at [1043, 284] on div "Backend" at bounding box center [1024, 273] width 159 height 21
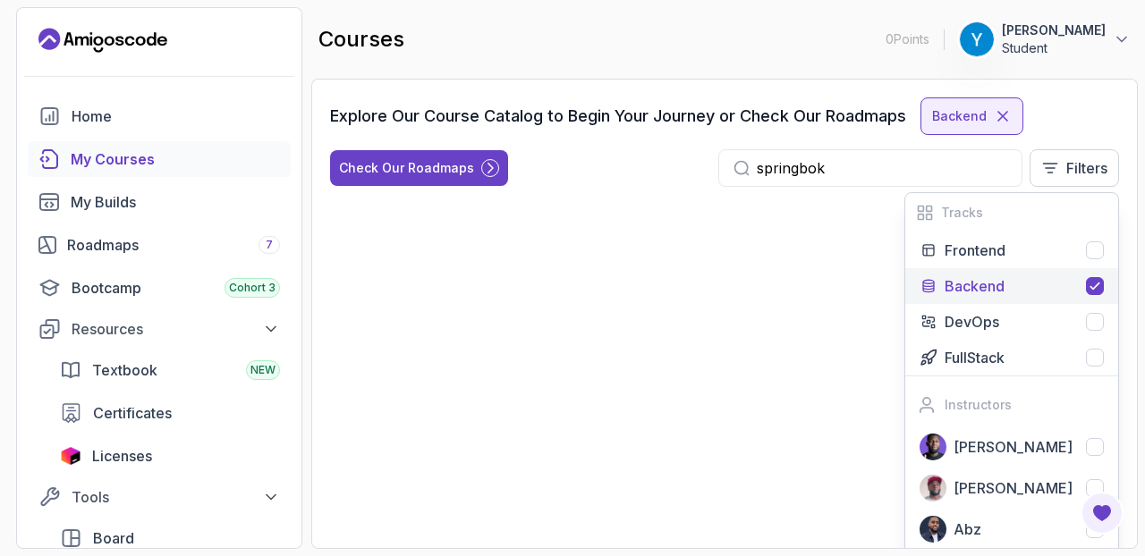
click at [1043, 284] on div "Backend" at bounding box center [1024, 286] width 159 height 21
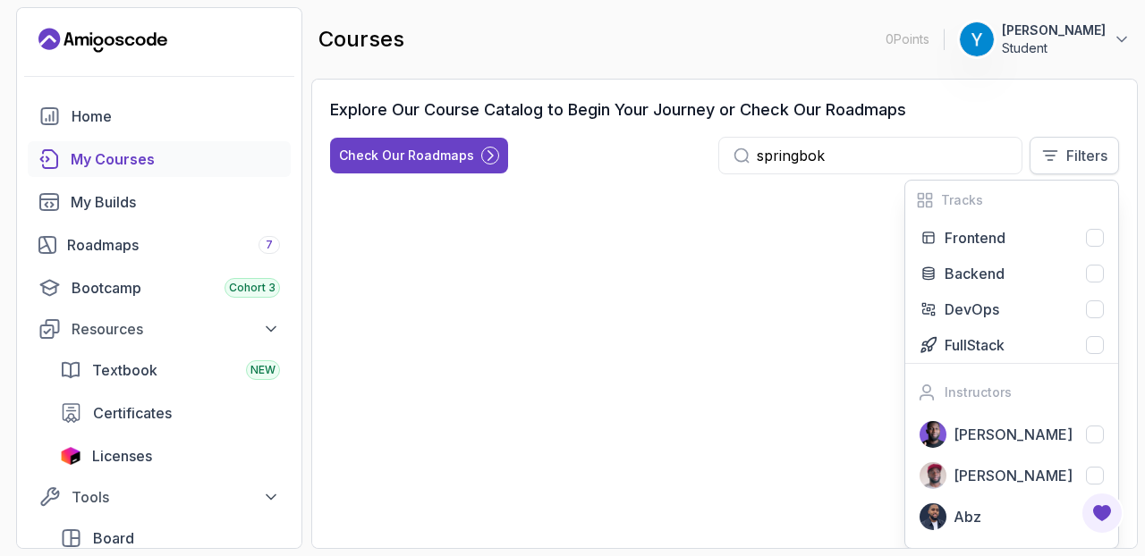
click at [1074, 153] on p "Filters" at bounding box center [1086, 155] width 41 height 21
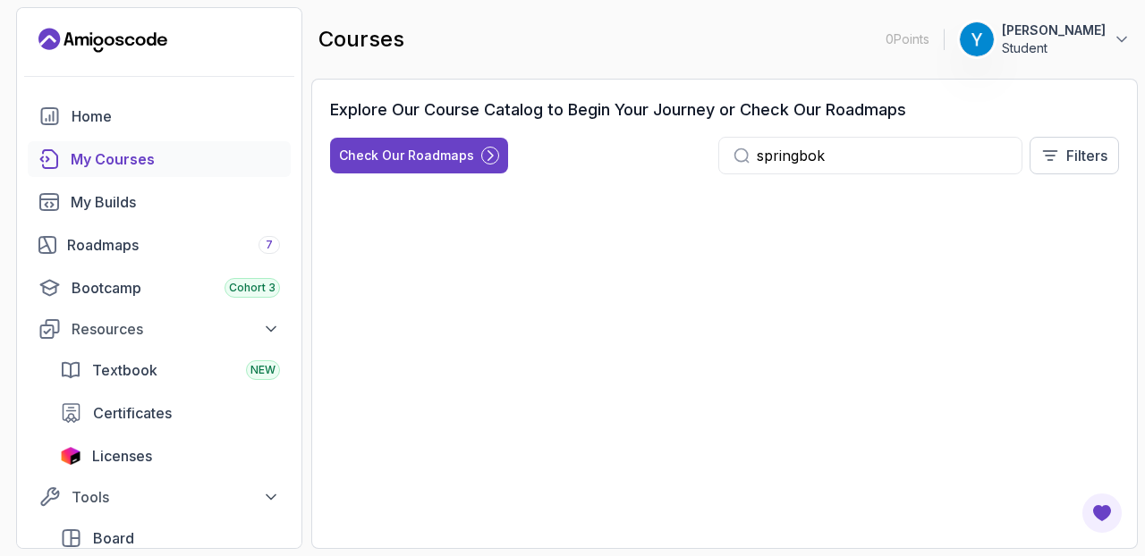
click at [845, 149] on input "springbok" at bounding box center [882, 155] width 251 height 21
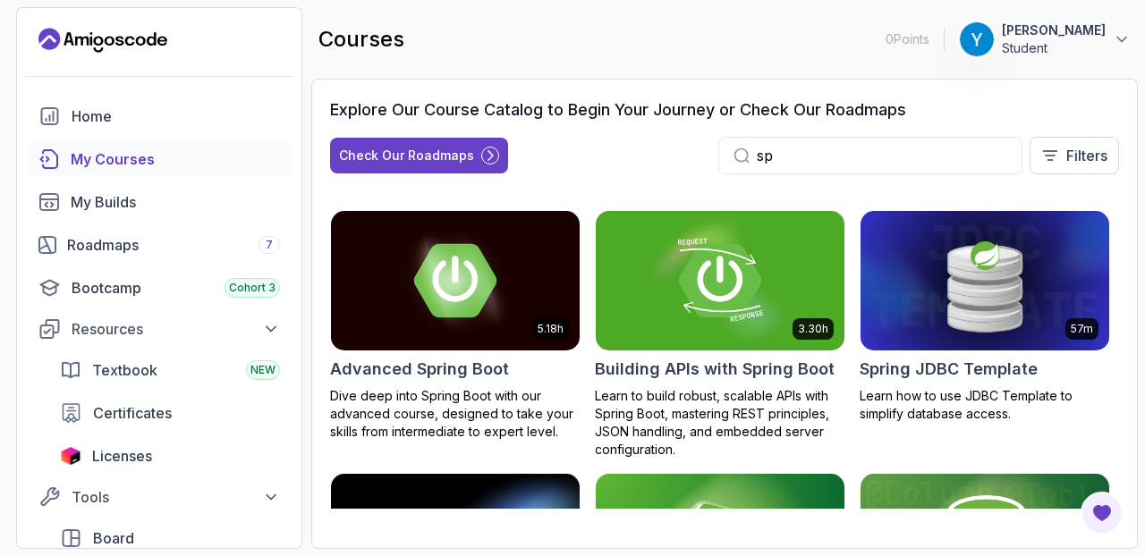
type input "s"
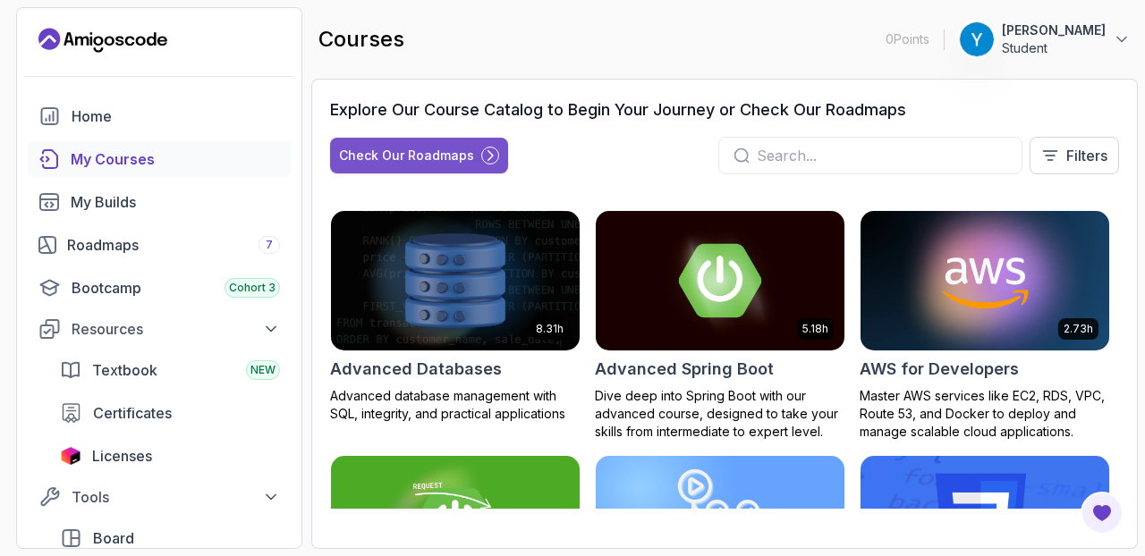
click at [398, 149] on div "Check Our Roadmaps" at bounding box center [406, 156] width 135 height 18
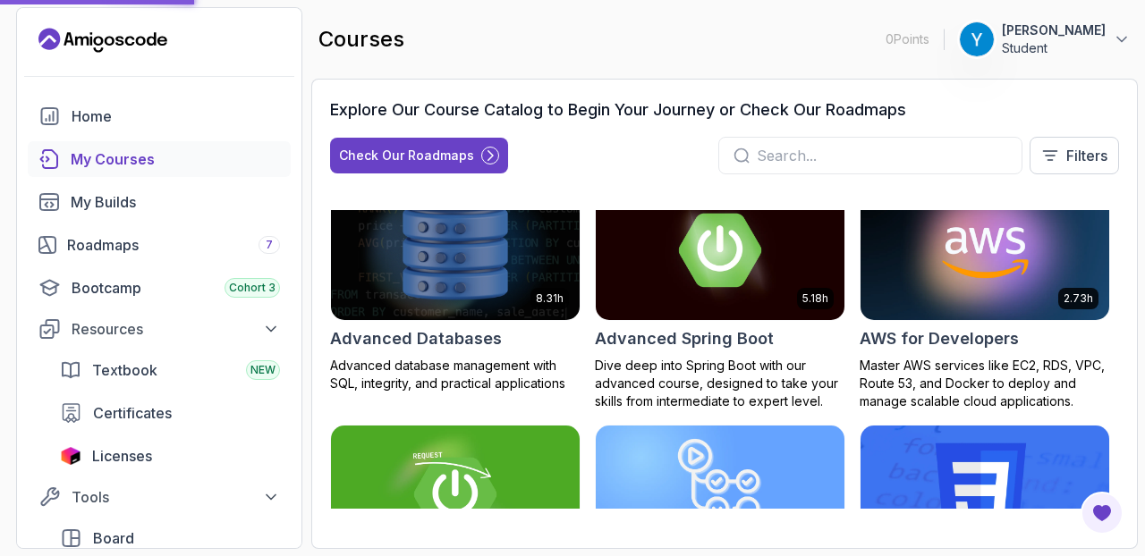
scroll to position [27, 0]
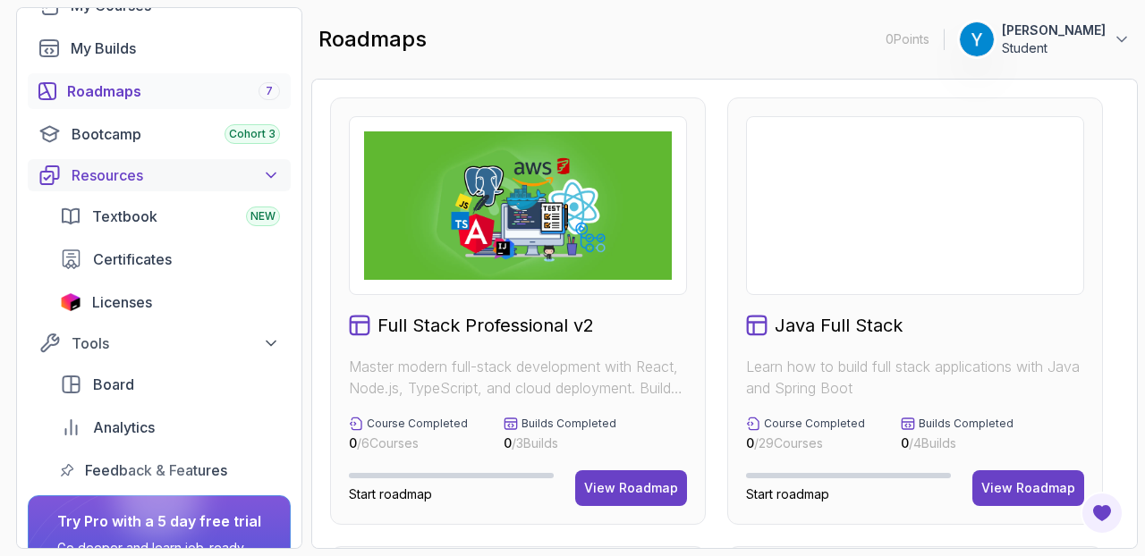
scroll to position [161, 0]
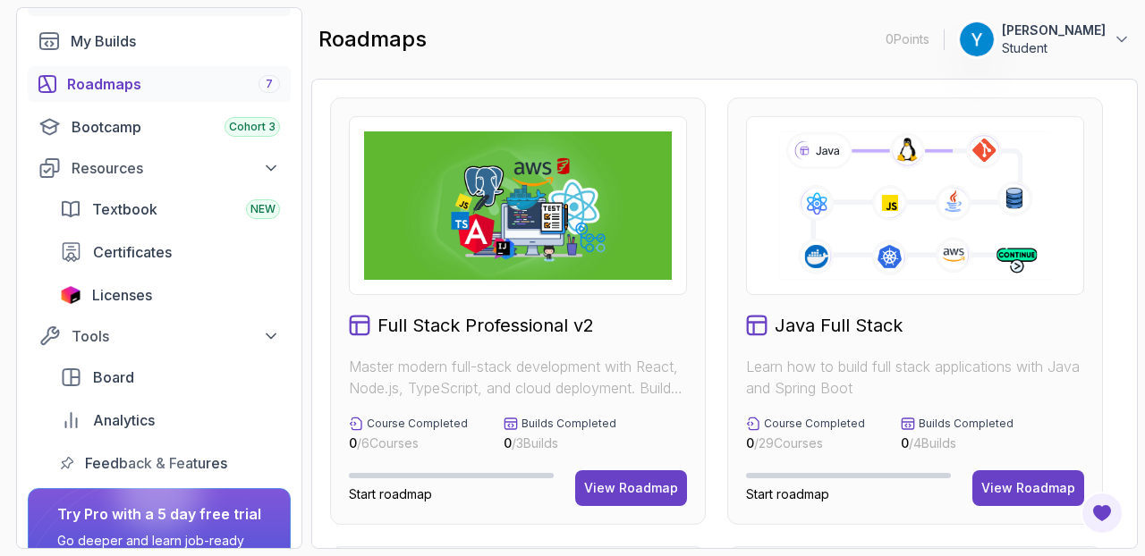
click at [200, 95] on div "Roadmaps 7" at bounding box center [173, 83] width 213 height 21
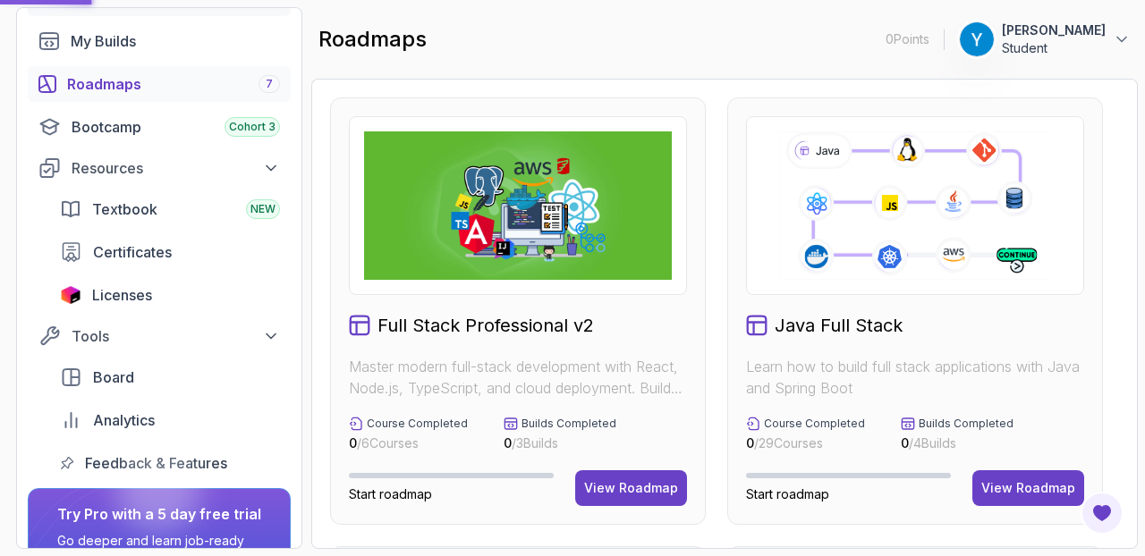
scroll to position [0, 0]
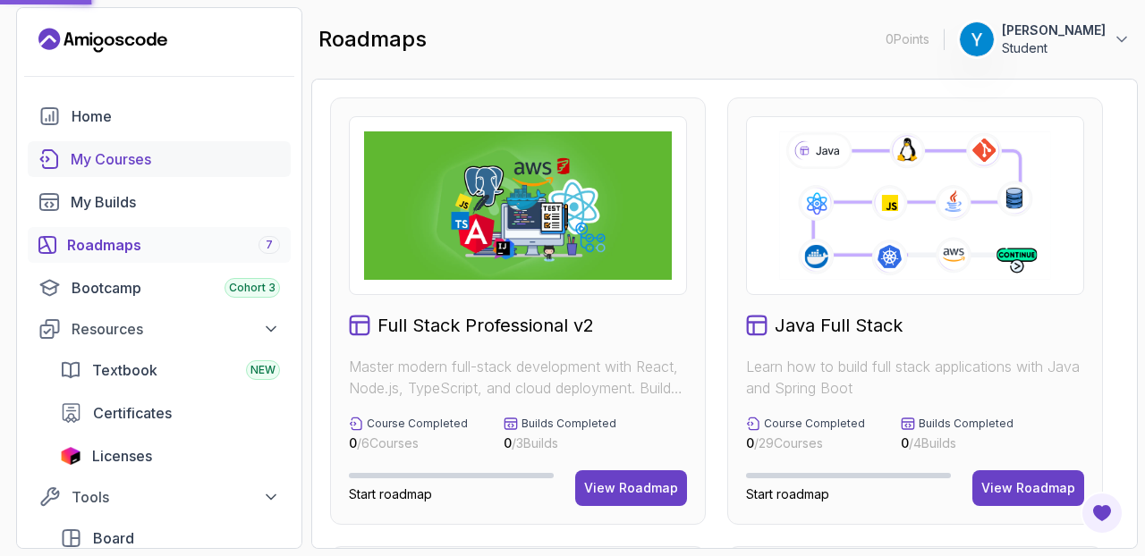
click at [194, 167] on div "My Courses" at bounding box center [175, 159] width 209 height 21
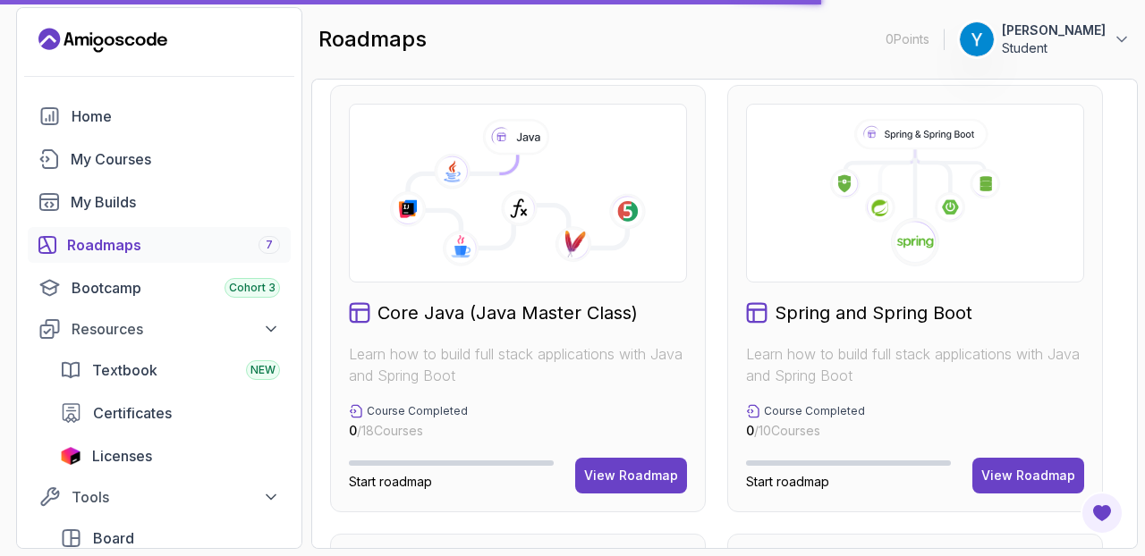
scroll to position [1342, 0]
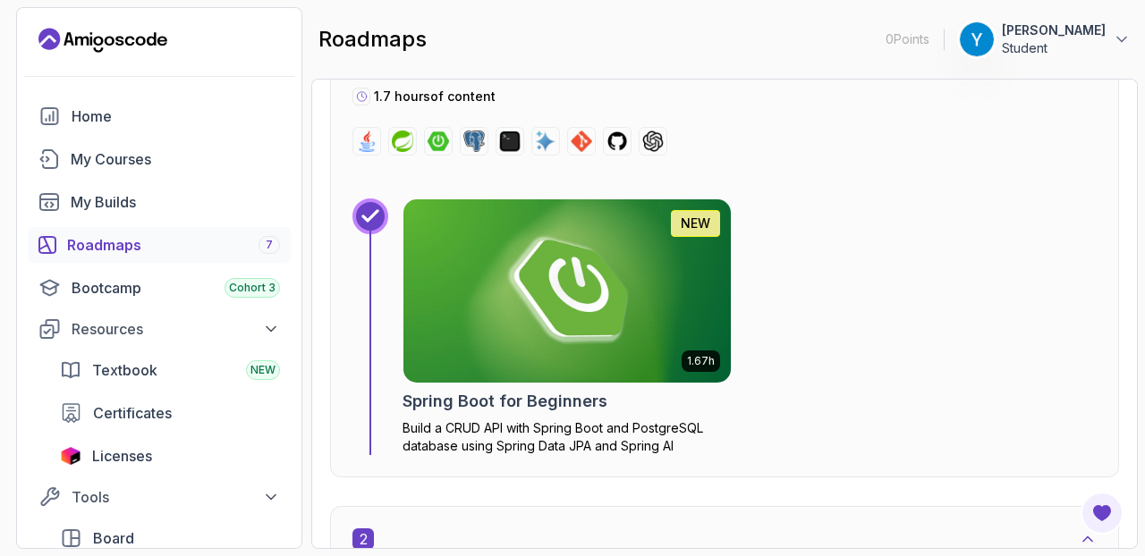
scroll to position [750, 0]
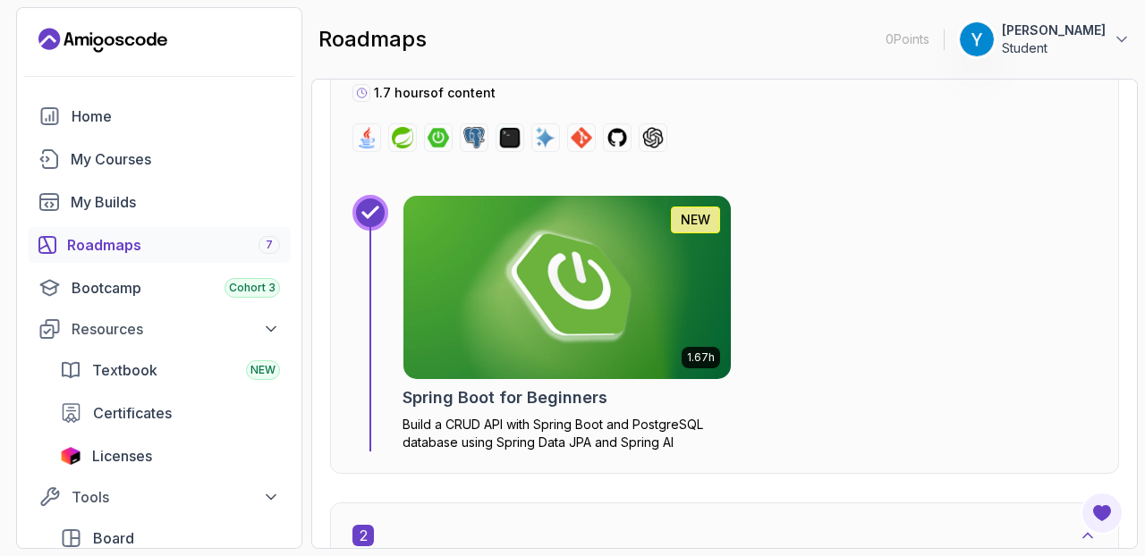
click at [471, 309] on img at bounding box center [567, 287] width 344 height 192
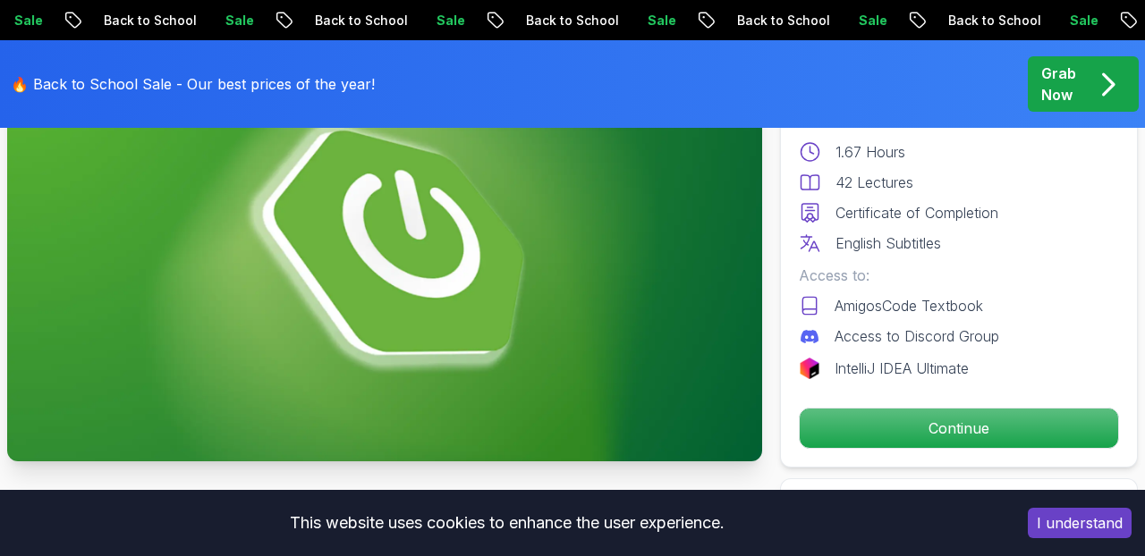
scroll to position [200, 0]
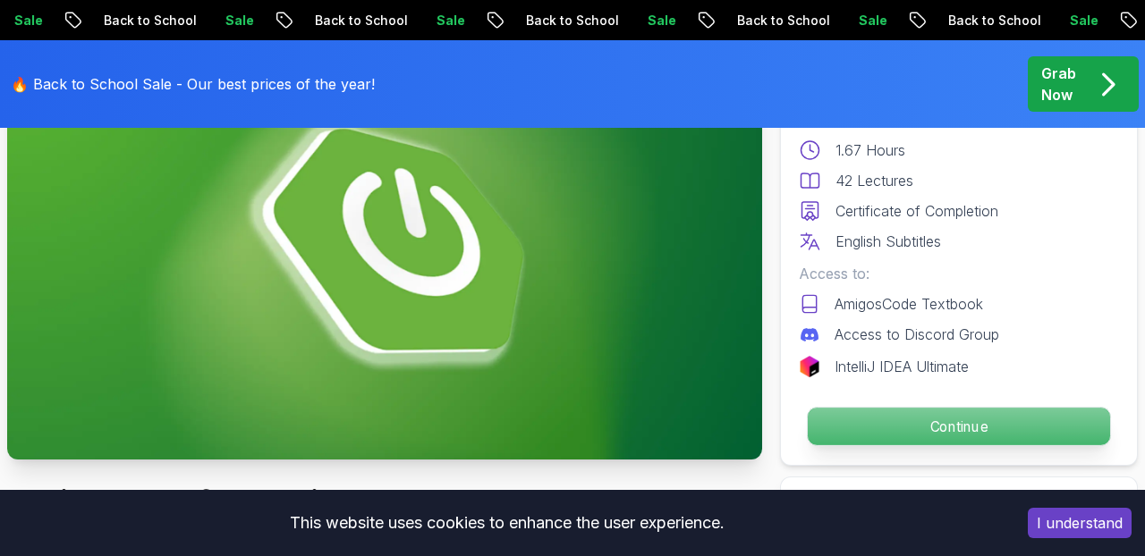
click at [873, 432] on p "Continue" at bounding box center [959, 427] width 302 height 38
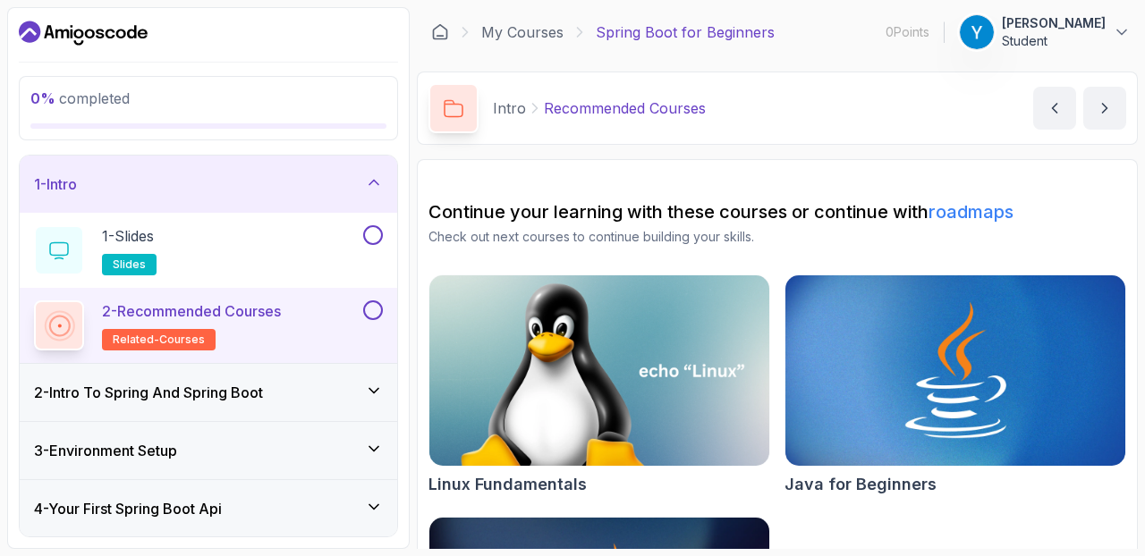
click at [82, 321] on icon at bounding box center [59, 326] width 47 height 47
click at [81, 305] on div at bounding box center [59, 326] width 42 height 42
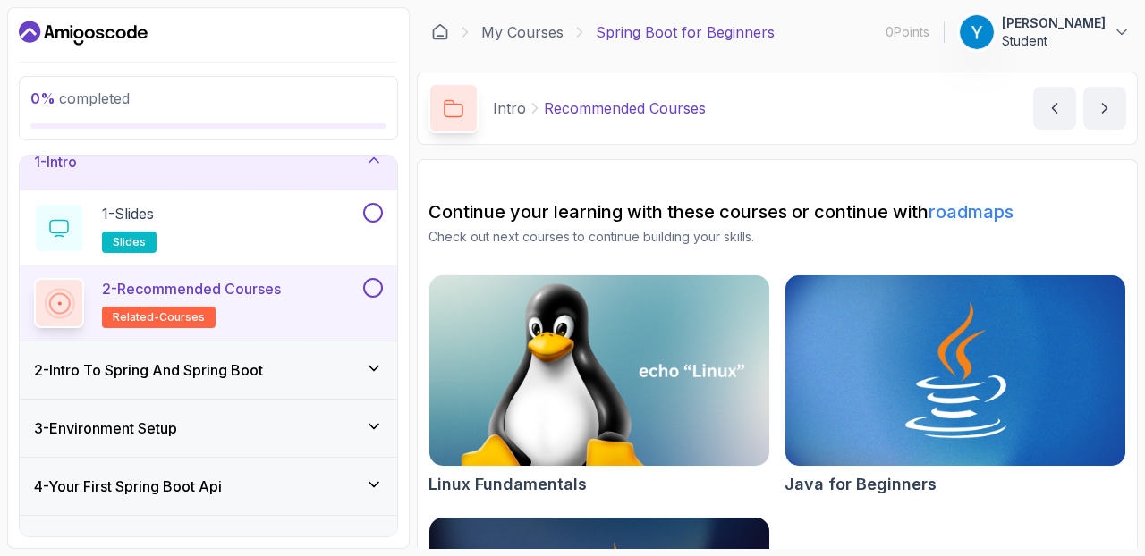
scroll to position [23, 0]
click at [360, 219] on div at bounding box center [371, 212] width 23 height 20
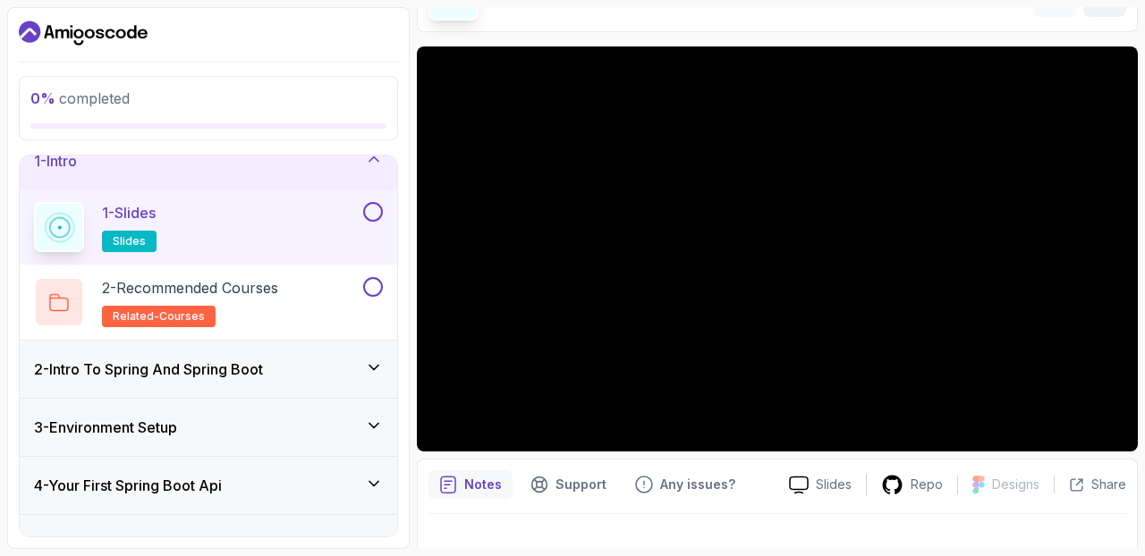
scroll to position [137, 0]
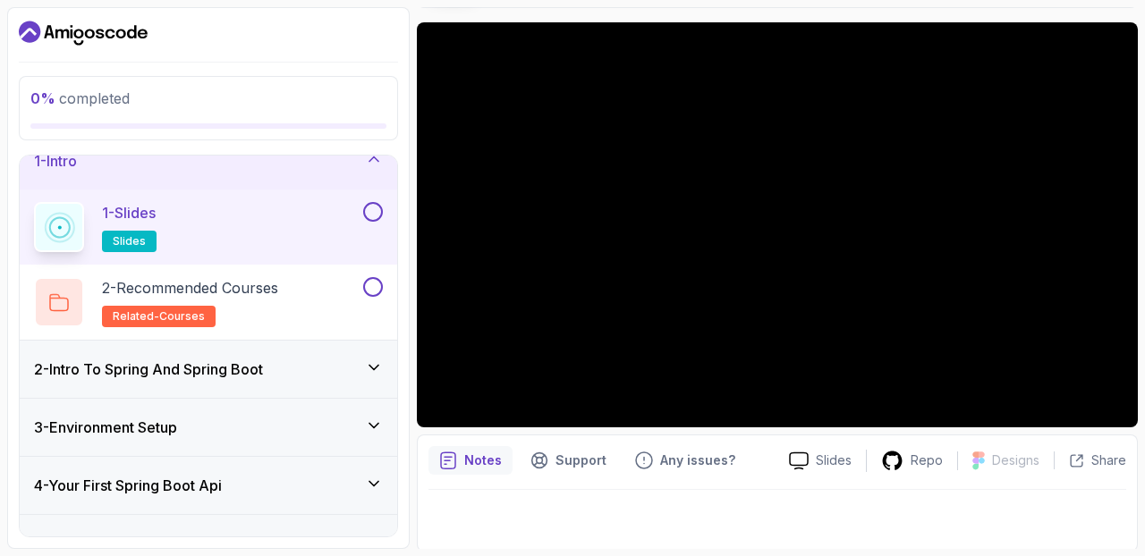
click at [378, 366] on icon at bounding box center [373, 368] width 9 height 4
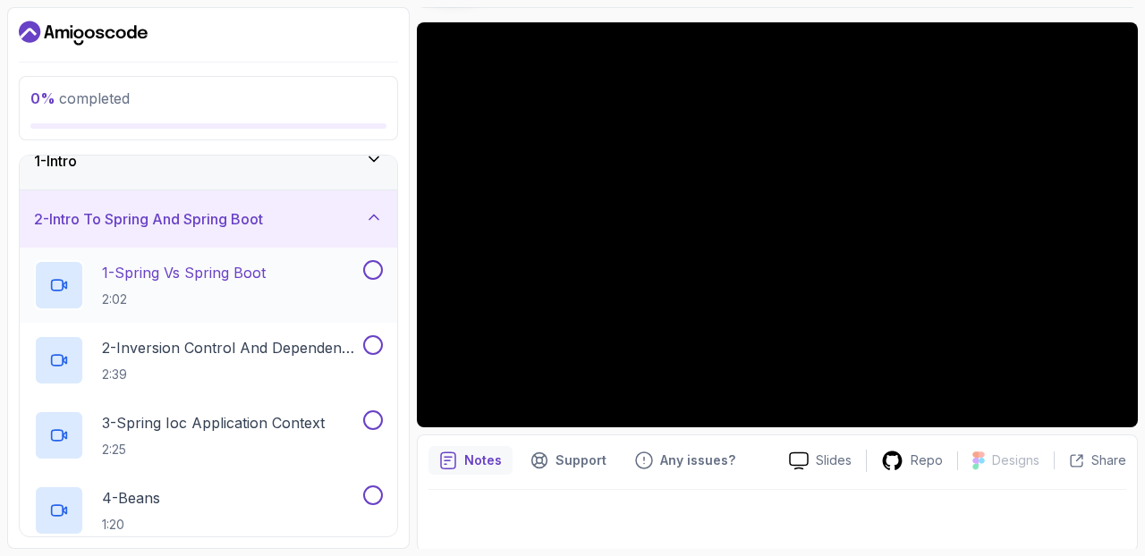
click at [375, 271] on button at bounding box center [373, 270] width 20 height 20
click at [367, 336] on div at bounding box center [371, 345] width 23 height 20
